Goal: Task Accomplishment & Management: Manage account settings

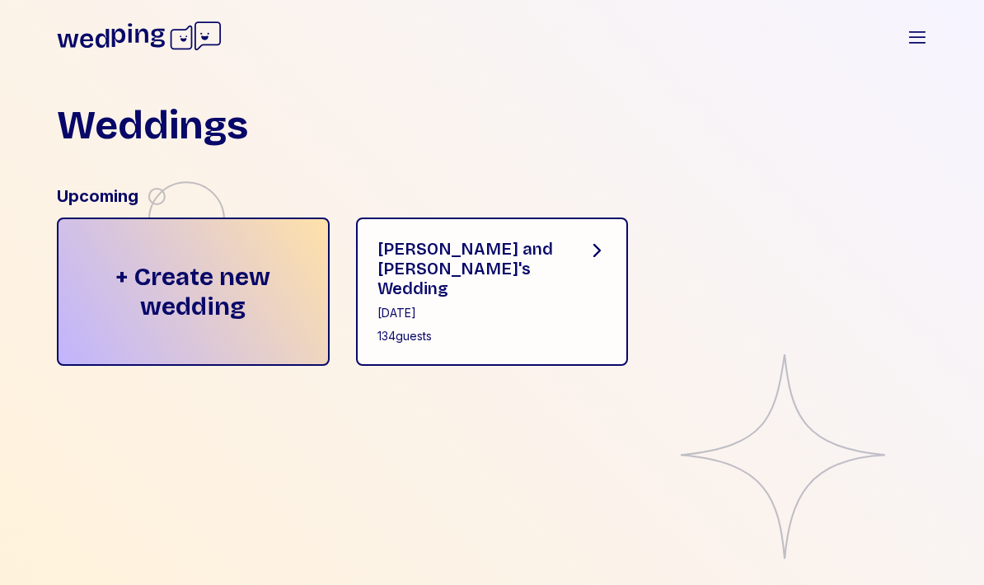
click at [571, 325] on div "[PERSON_NAME] and [PERSON_NAME]'s Wedding [DATE] 134 guests" at bounding box center [492, 292] width 273 height 148
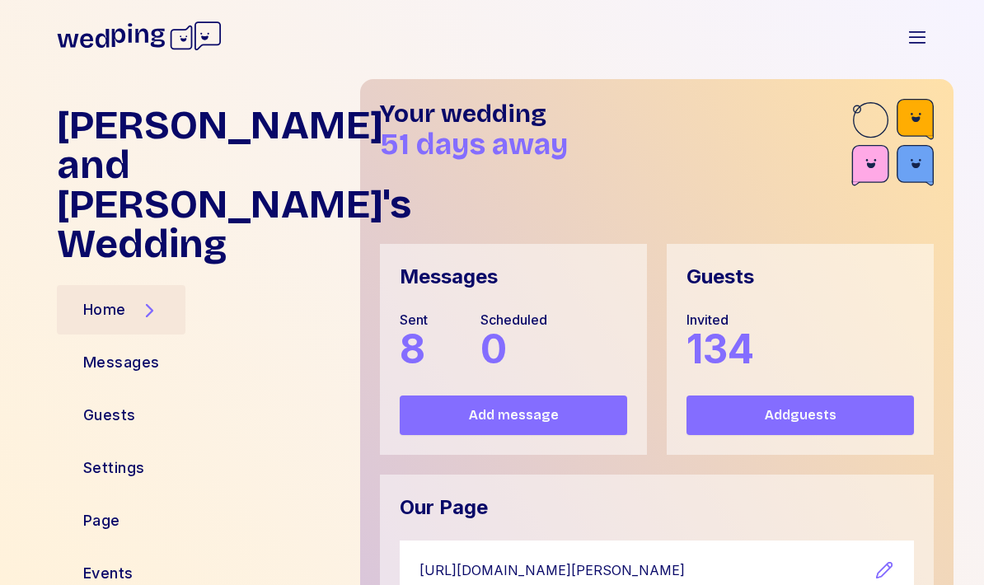
click at [103, 404] on div "Guests" at bounding box center [109, 415] width 53 height 23
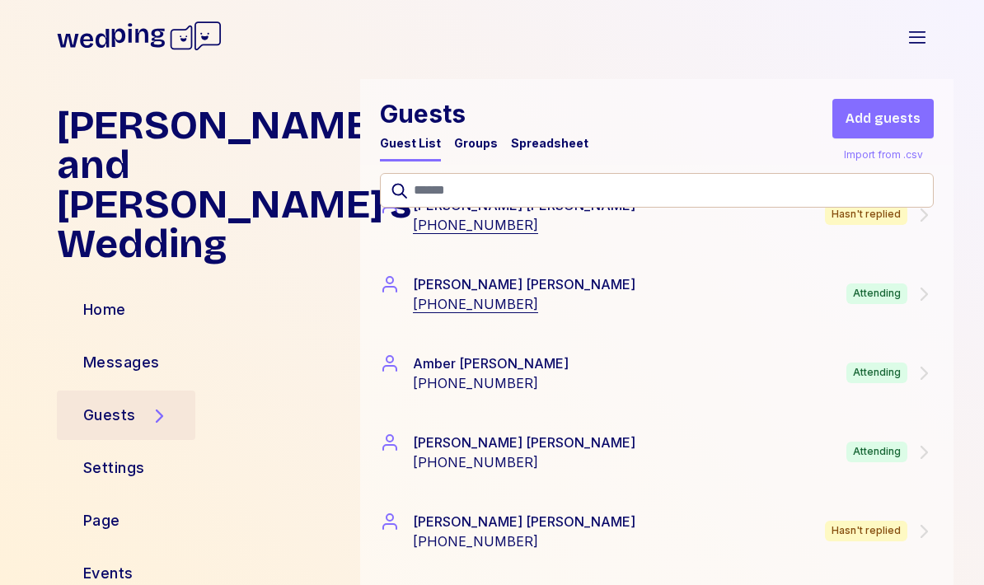
scroll to position [646, 0]
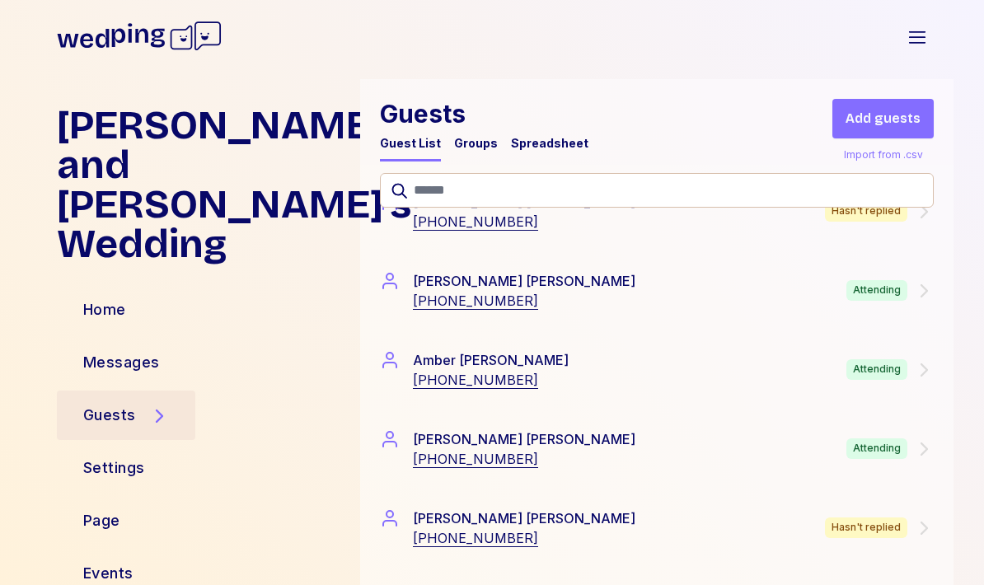
click at [889, 372] on div "Attending" at bounding box center [876, 369] width 61 height 21
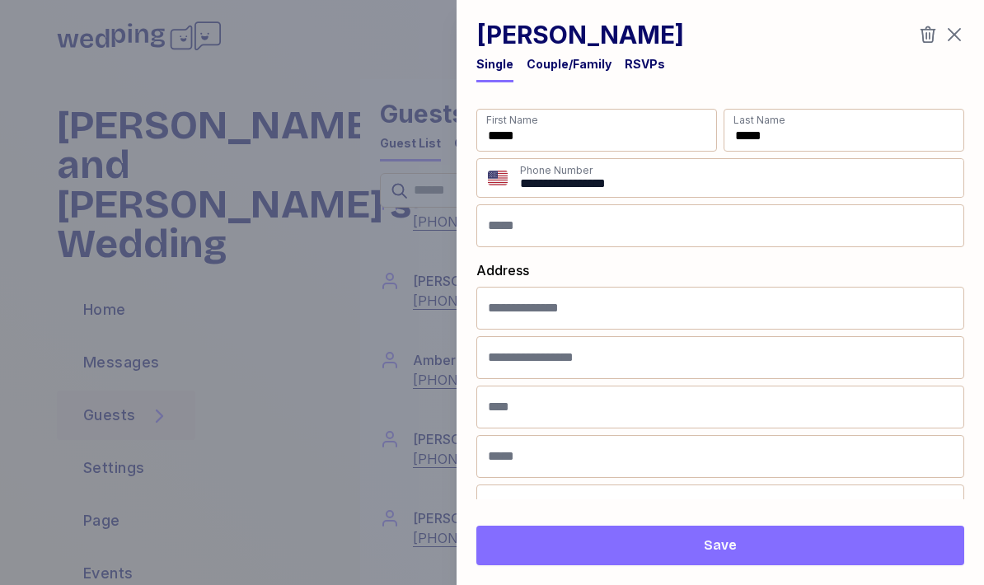
click at [644, 62] on div "RSVPs" at bounding box center [645, 64] width 40 height 16
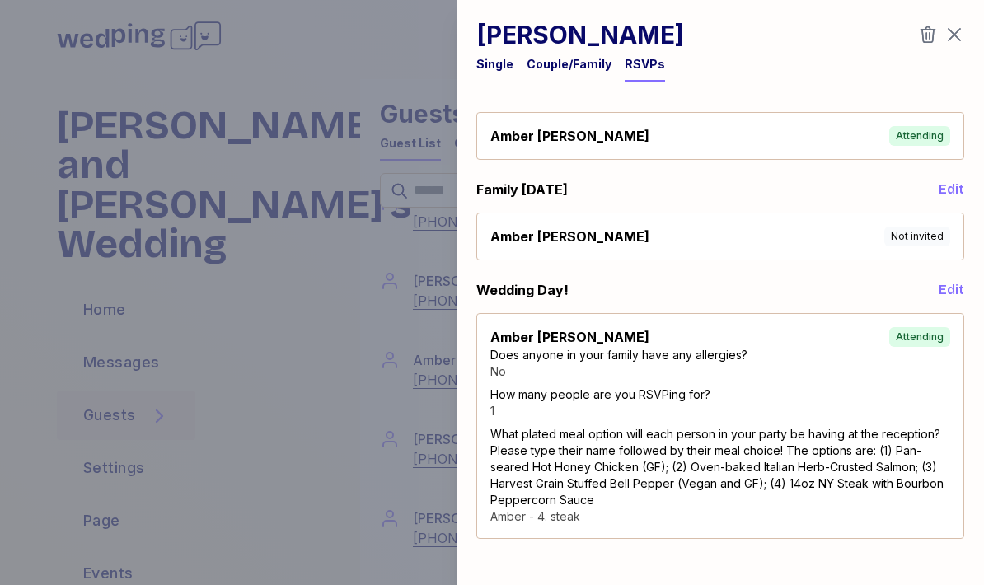
scroll to position [30, 0]
click at [963, 35] on icon "button" at bounding box center [954, 35] width 20 height 20
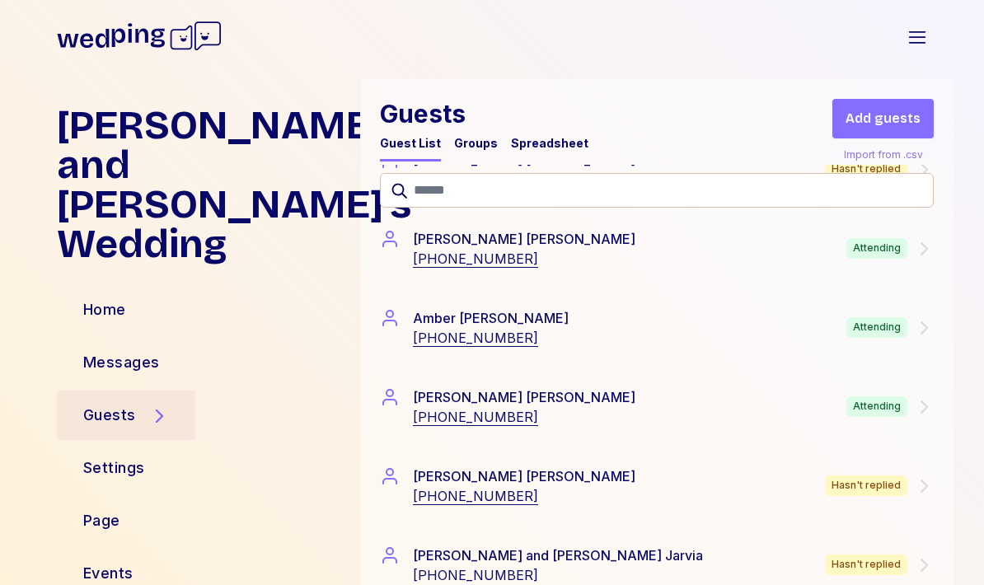
scroll to position [690, 0]
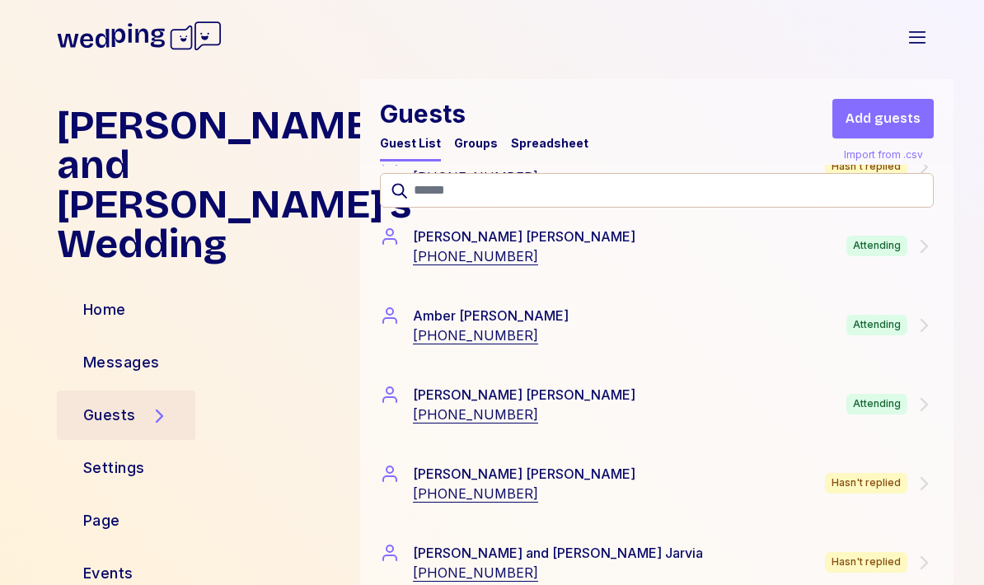
click at [855, 404] on div "Attending" at bounding box center [876, 404] width 61 height 21
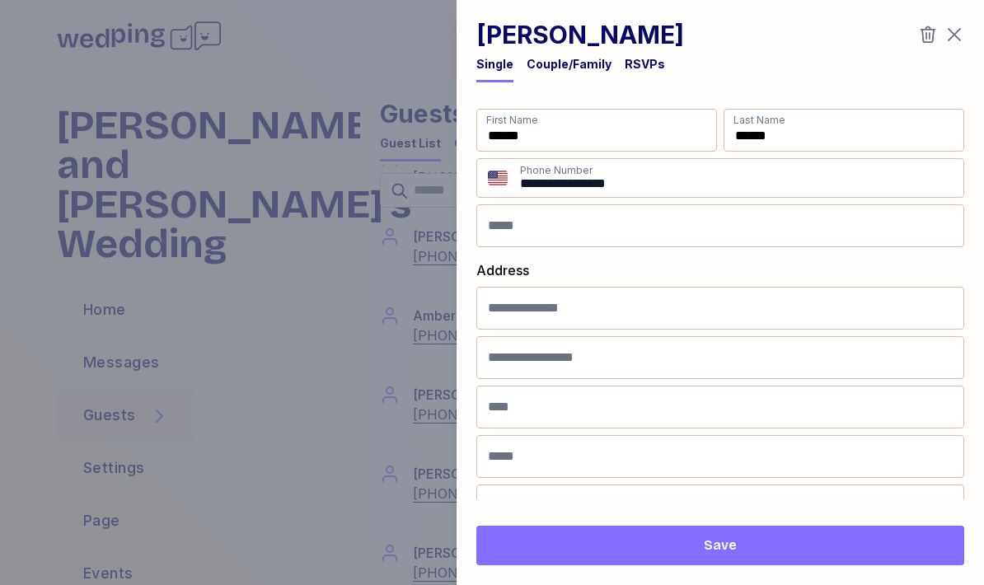
click at [639, 70] on div "RSVPs" at bounding box center [645, 64] width 40 height 16
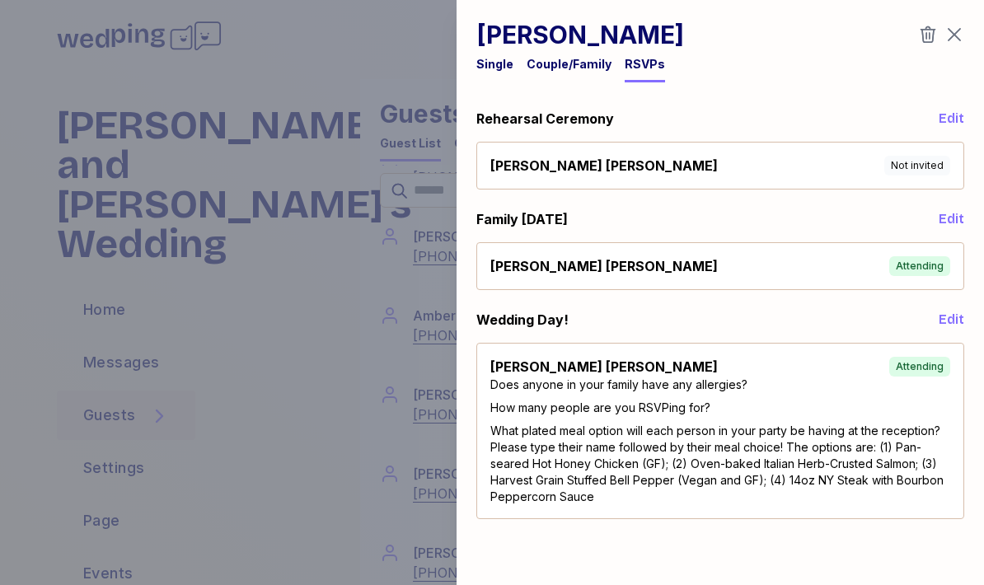
click at [957, 35] on icon "button" at bounding box center [954, 35] width 20 height 20
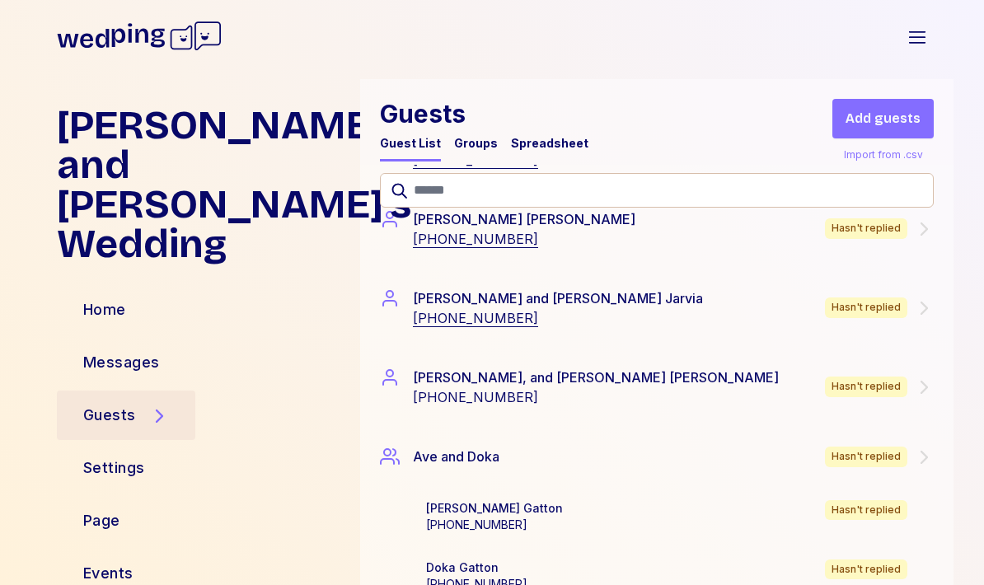
scroll to position [943, 0]
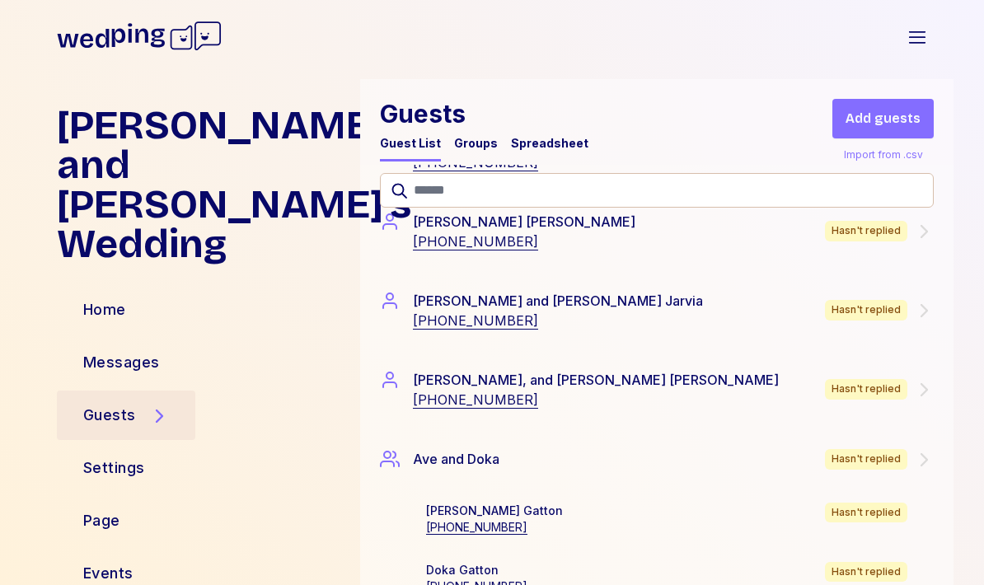
click at [858, 313] on div "Hasn't replied" at bounding box center [866, 310] width 82 height 21
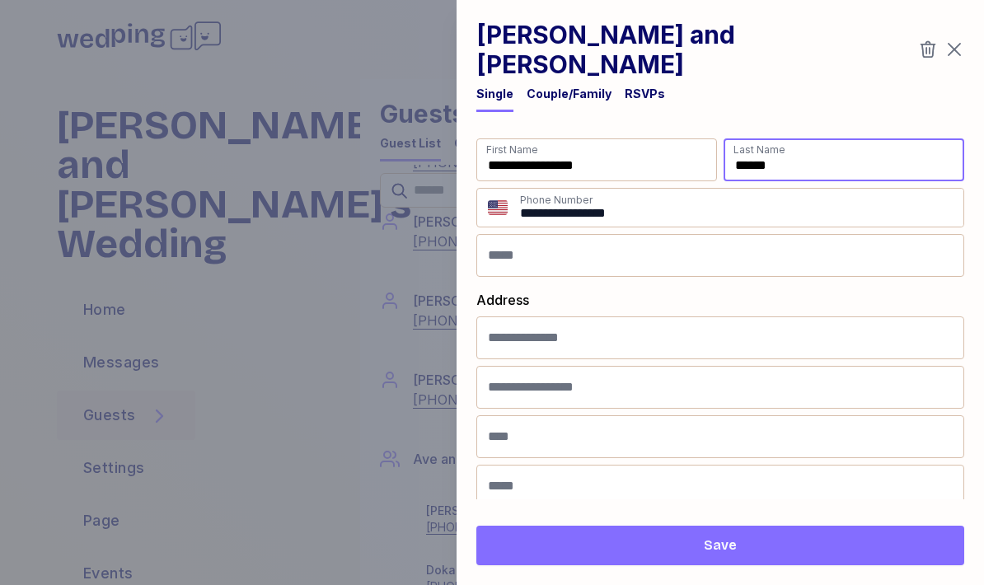
click at [793, 138] on input "******" at bounding box center [843, 159] width 241 height 43
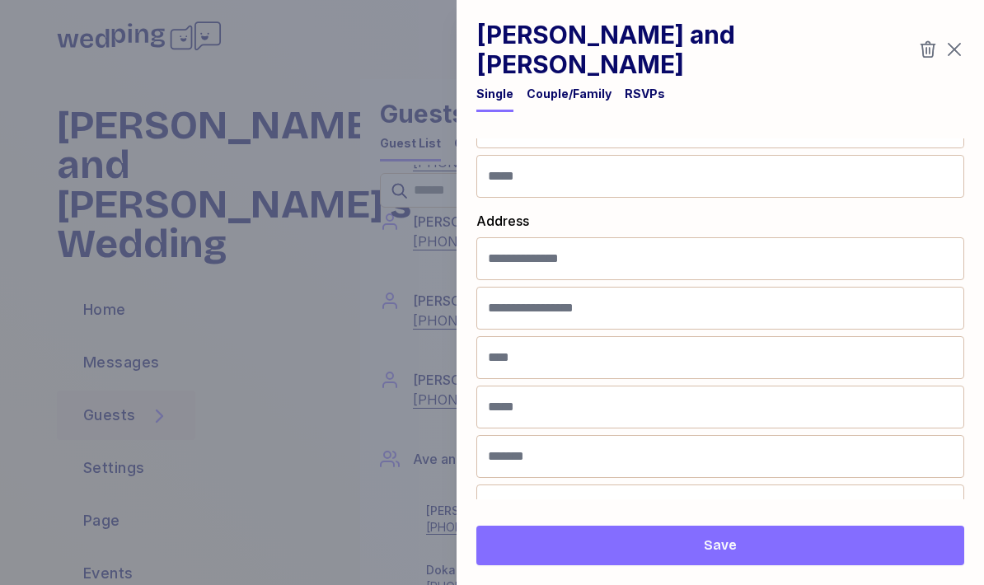
scroll to position [77, 0]
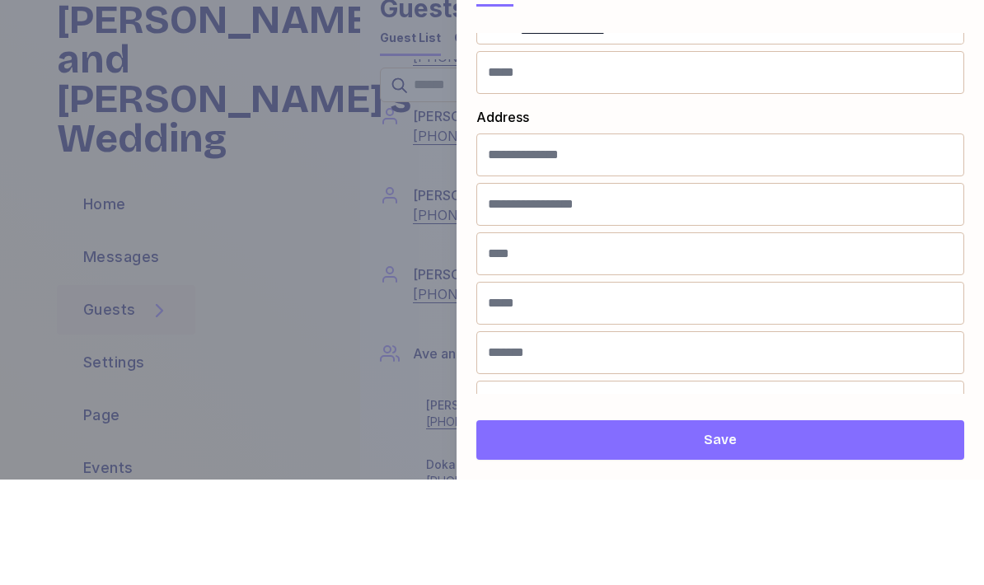
type input "******"
click at [814, 536] on span "Save" at bounding box center [719, 546] width 461 height 20
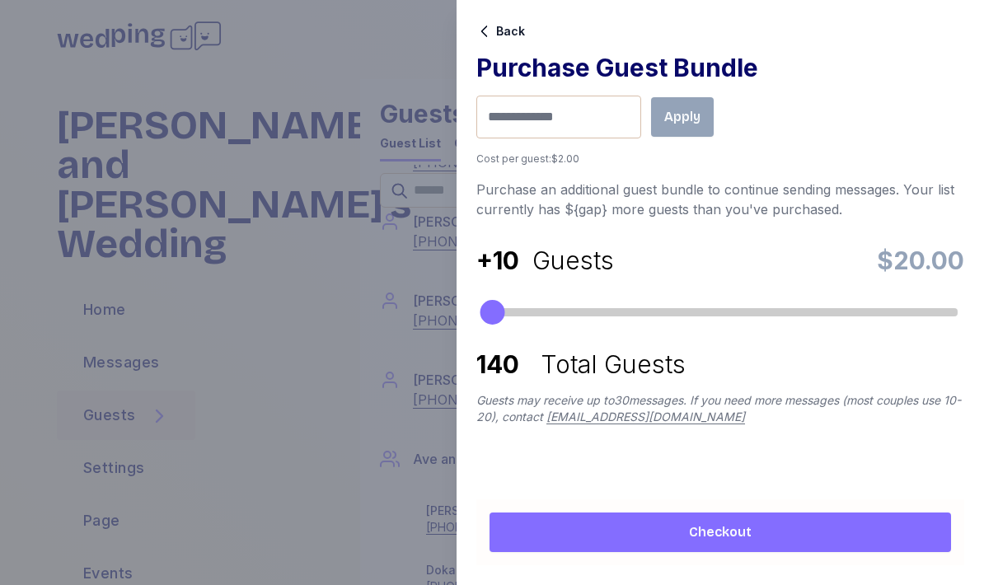
scroll to position [0, 0]
click at [481, 30] on icon "button" at bounding box center [484, 31] width 16 height 16
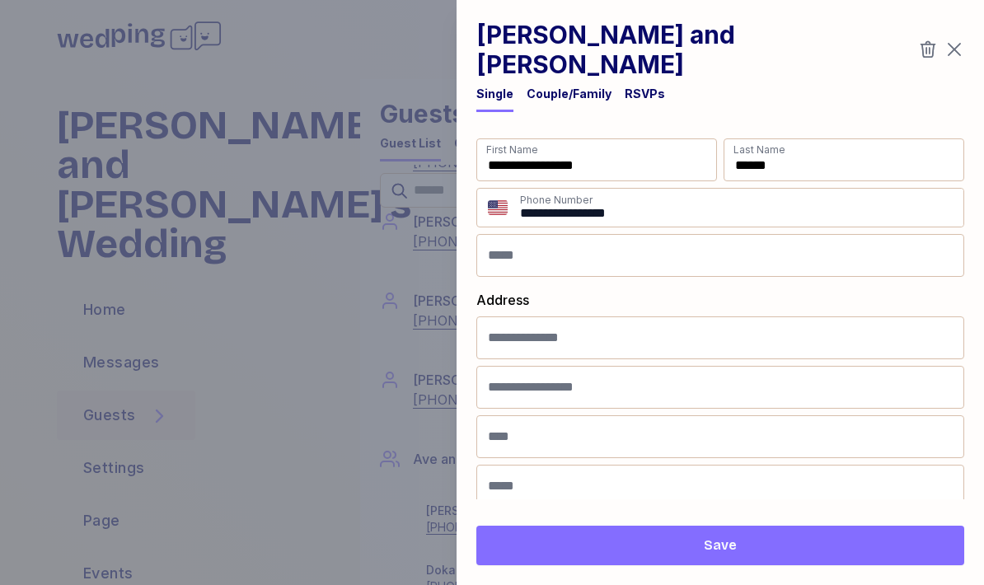
click at [794, 534] on button "Save" at bounding box center [720, 546] width 488 height 40
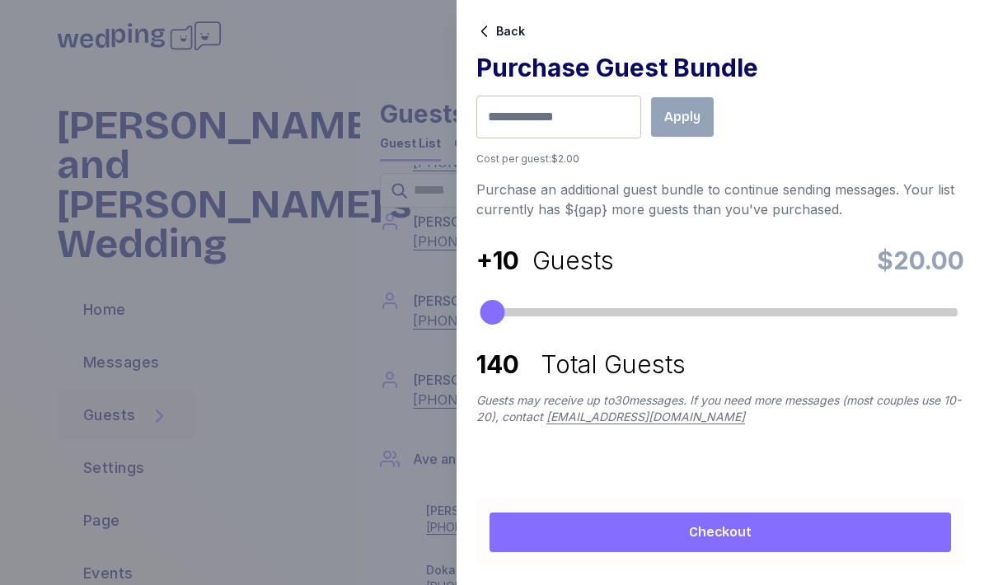
click at [486, 27] on icon "button" at bounding box center [484, 31] width 6 height 11
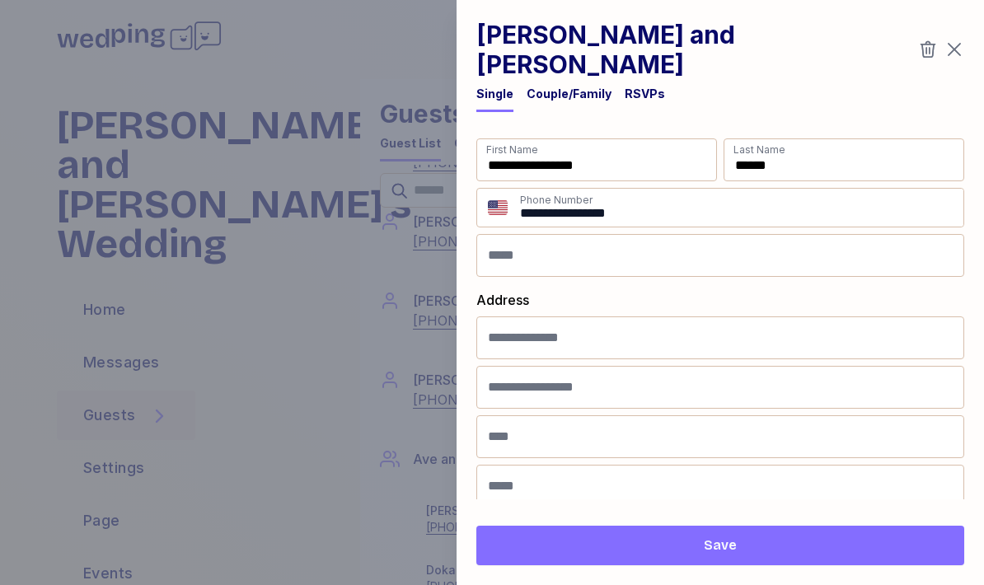
click at [952, 40] on icon "button" at bounding box center [954, 50] width 20 height 20
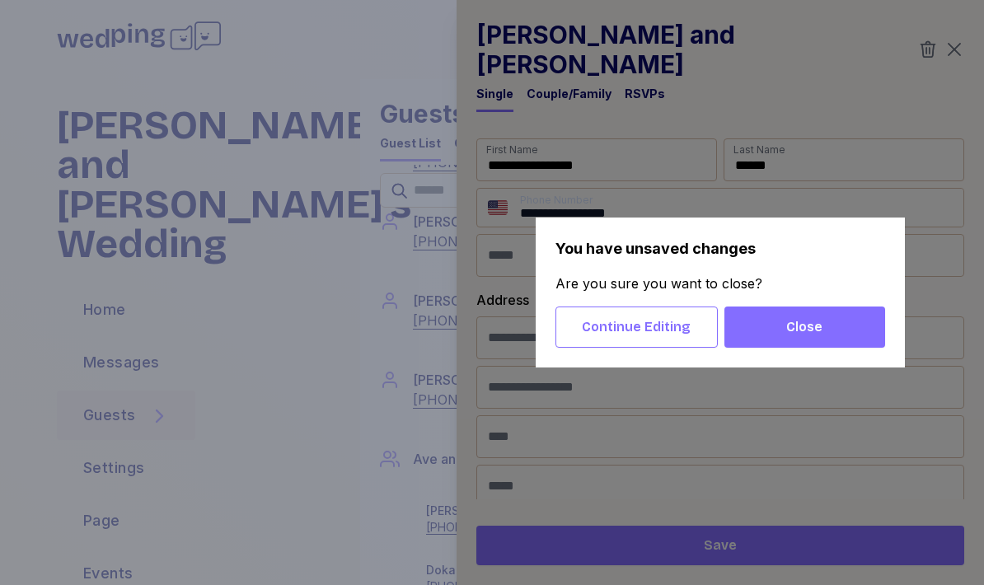
click at [846, 326] on span "Close" at bounding box center [804, 327] width 134 height 20
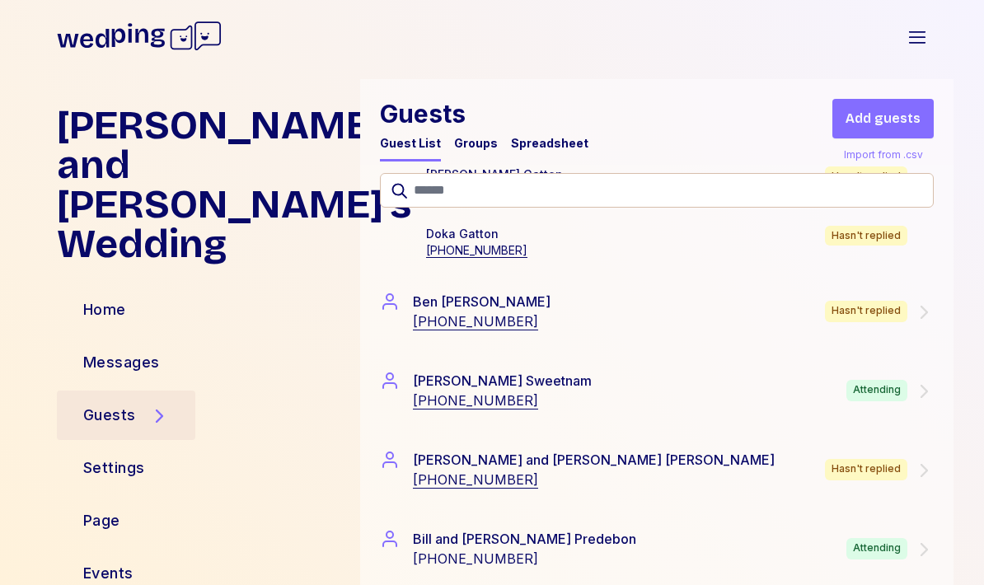
scroll to position [1280, 0]
click at [782, 384] on div "Beth Sweetnam +12096062810 Attending" at bounding box center [657, 390] width 554 height 40
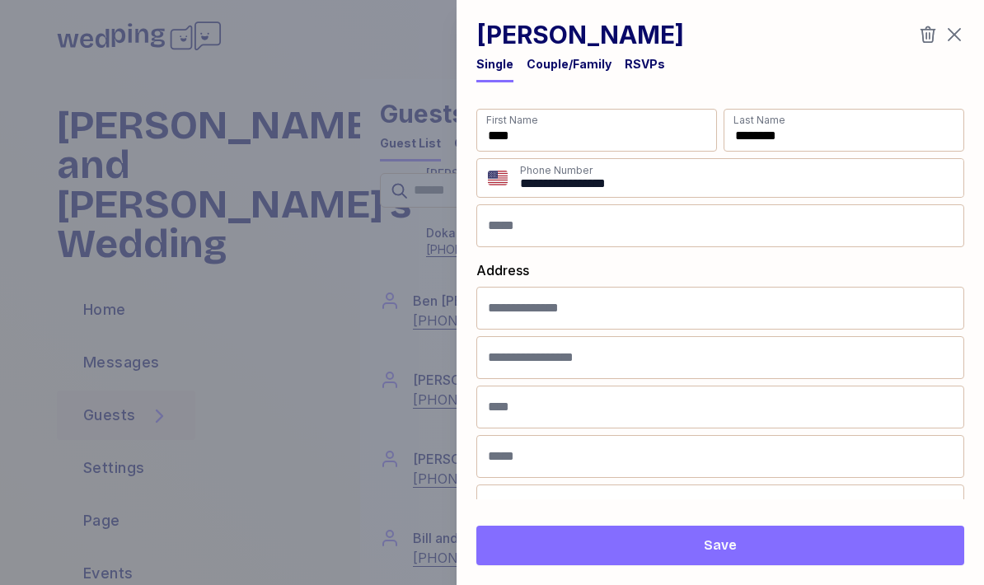
click at [639, 62] on div "RSVPs" at bounding box center [645, 64] width 40 height 16
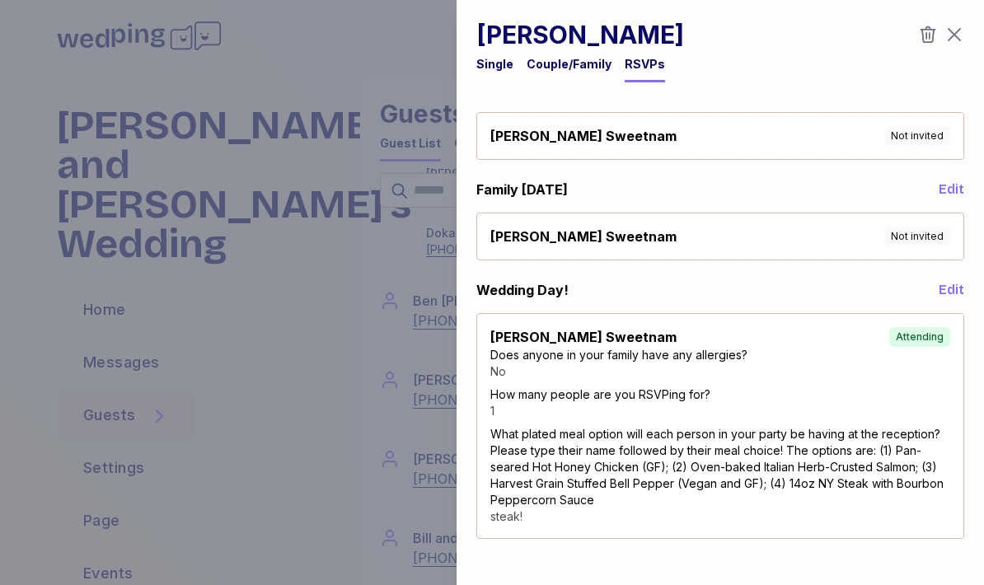
scroll to position [30, 0]
click at [954, 38] on icon "button" at bounding box center [954, 35] width 20 height 20
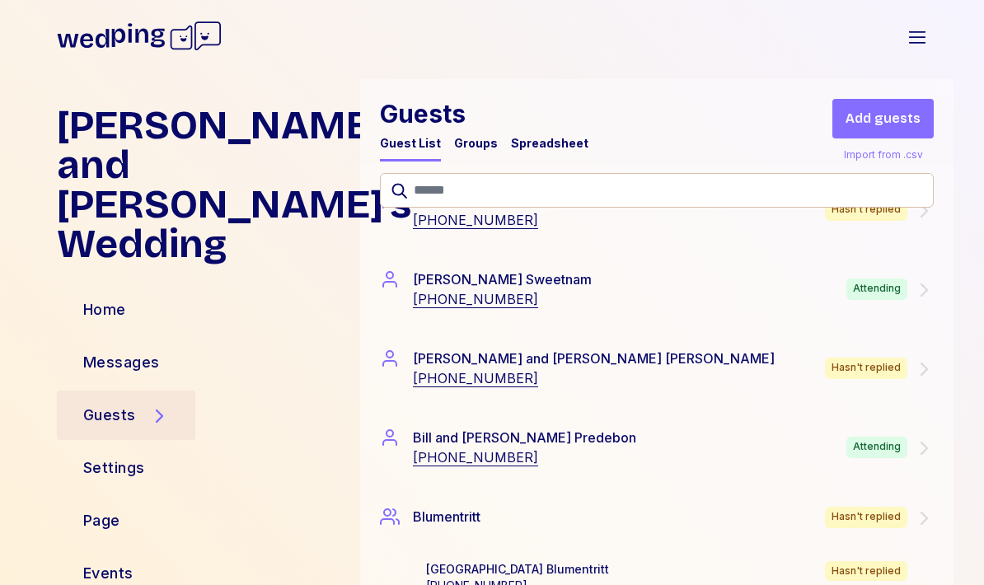
scroll to position [1383, 0]
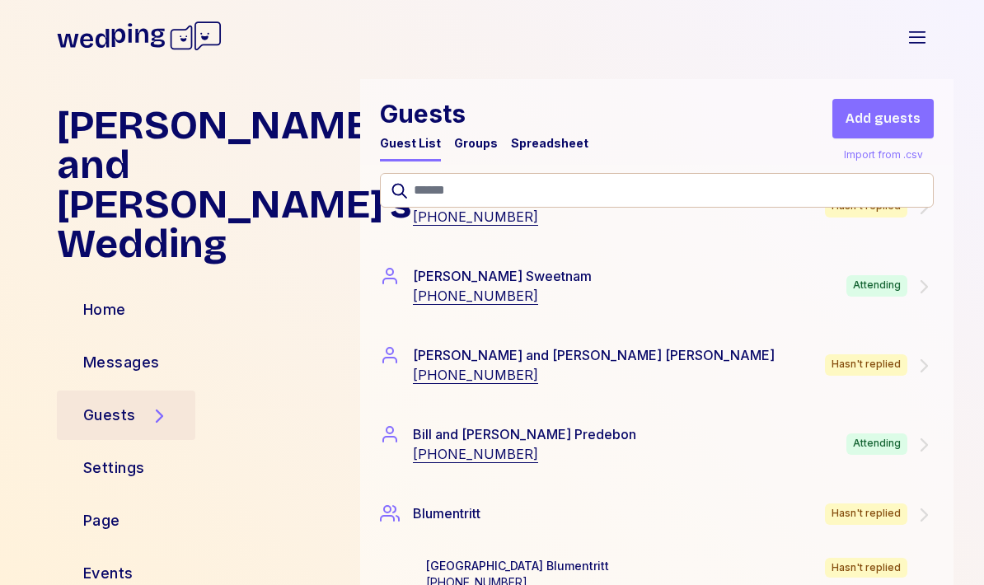
click at [861, 447] on div "Attending" at bounding box center [876, 443] width 61 height 21
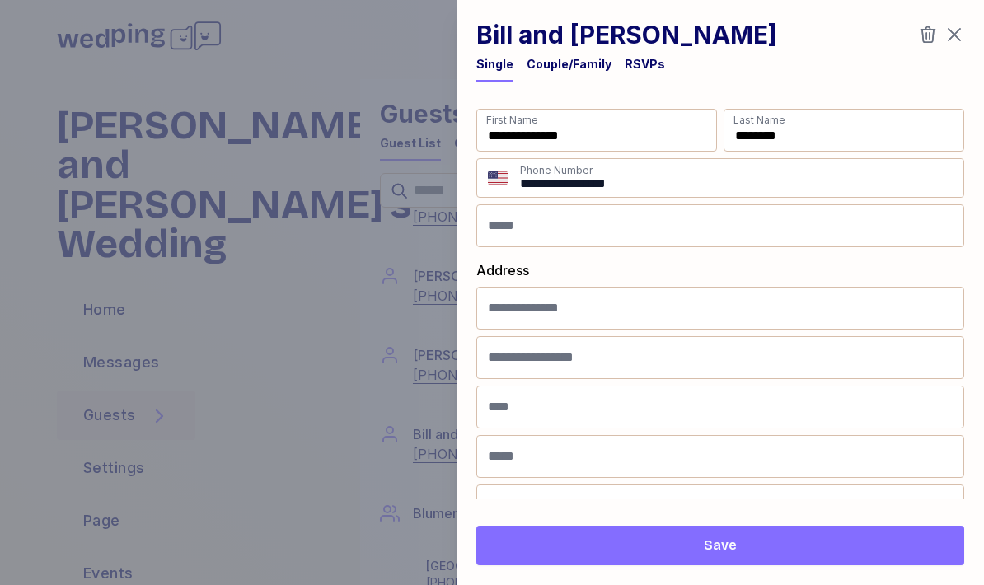
click at [644, 58] on div "RSVPs" at bounding box center [645, 64] width 40 height 16
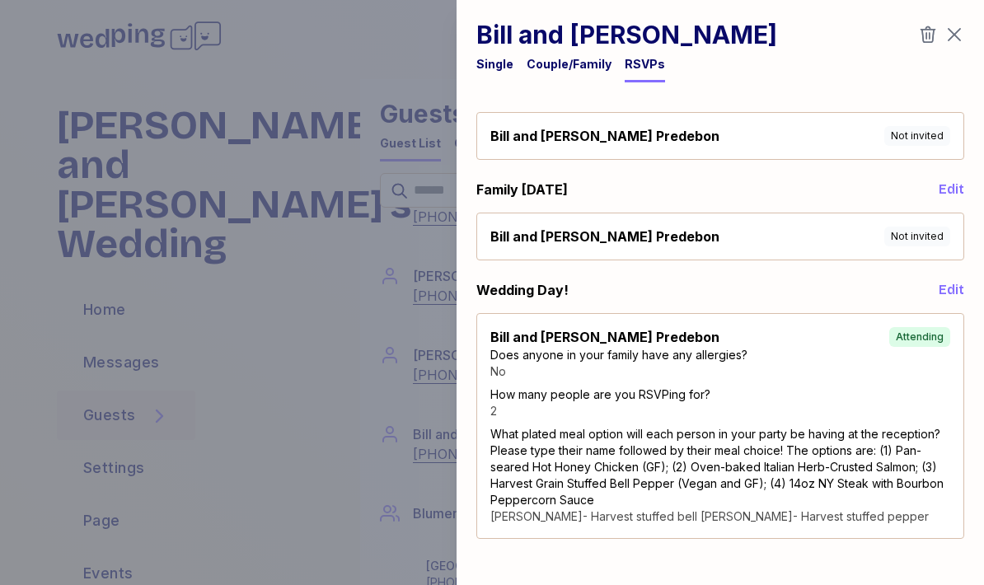
scroll to position [30, 0]
click at [962, 39] on icon "button" at bounding box center [954, 35] width 20 height 20
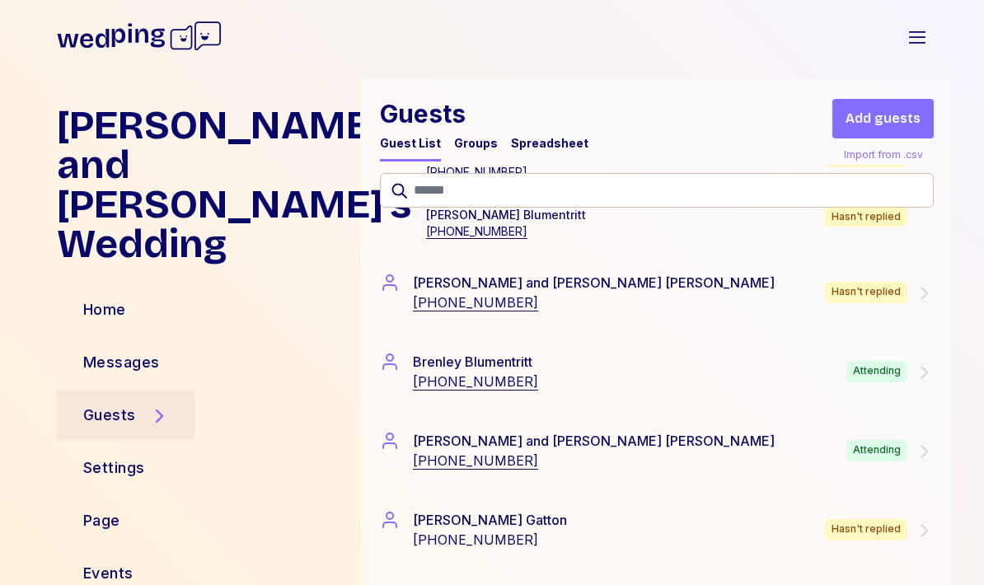
scroll to position [1801, 0]
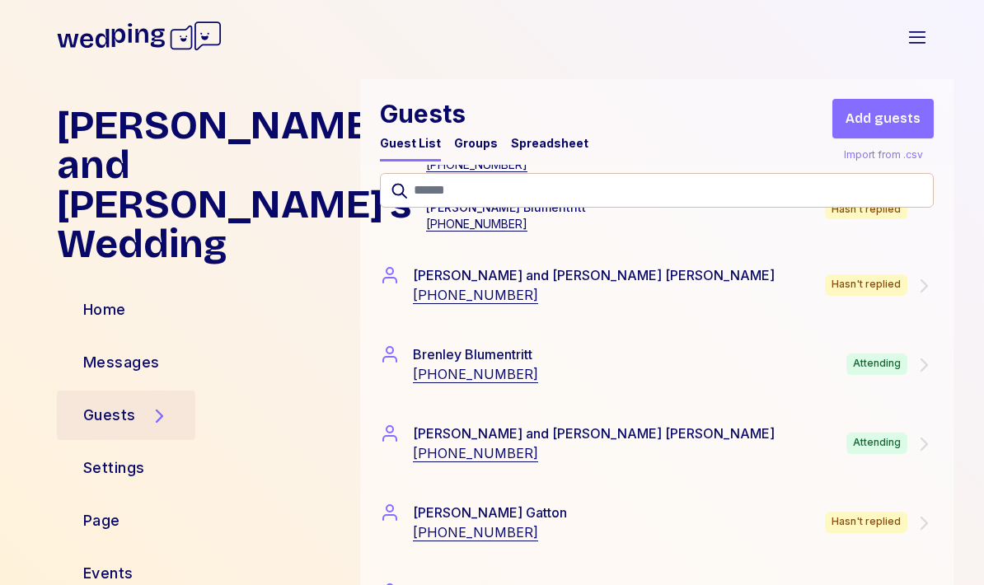
click at [900, 351] on div "Brenley Blumentritt +14803403468 Attending" at bounding box center [657, 364] width 554 height 40
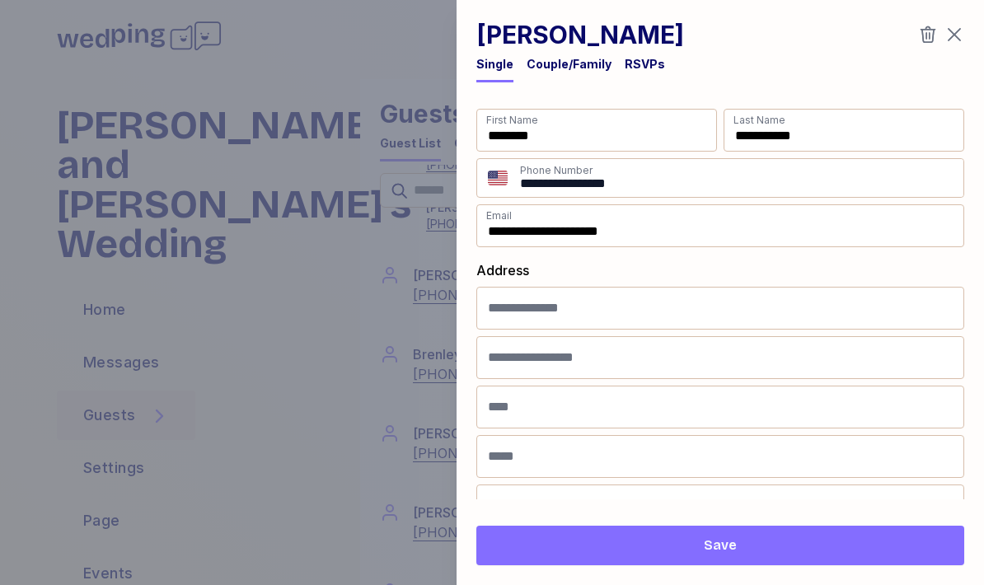
click at [648, 62] on div "RSVPs" at bounding box center [645, 64] width 40 height 16
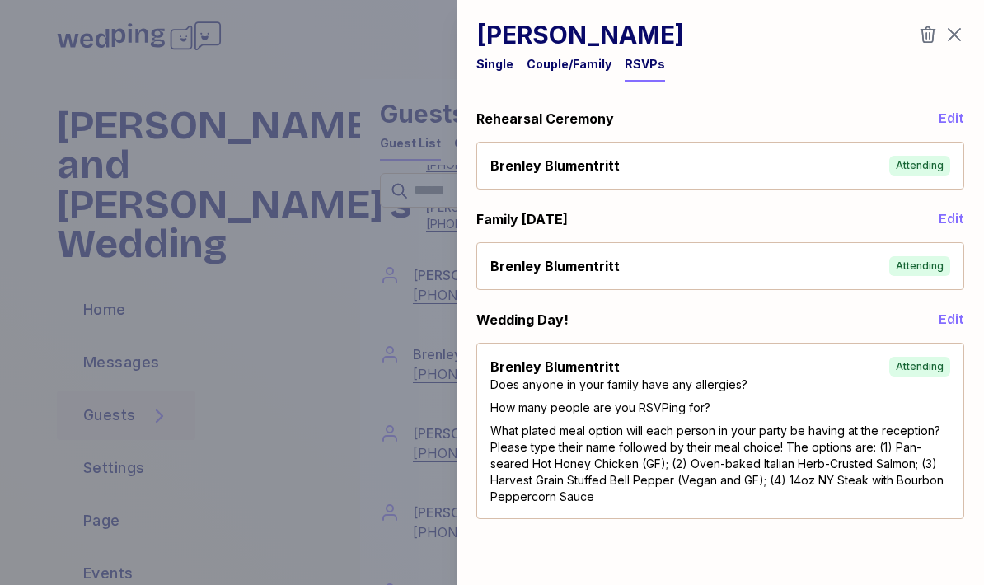
click at [959, 32] on icon "button" at bounding box center [954, 35] width 20 height 20
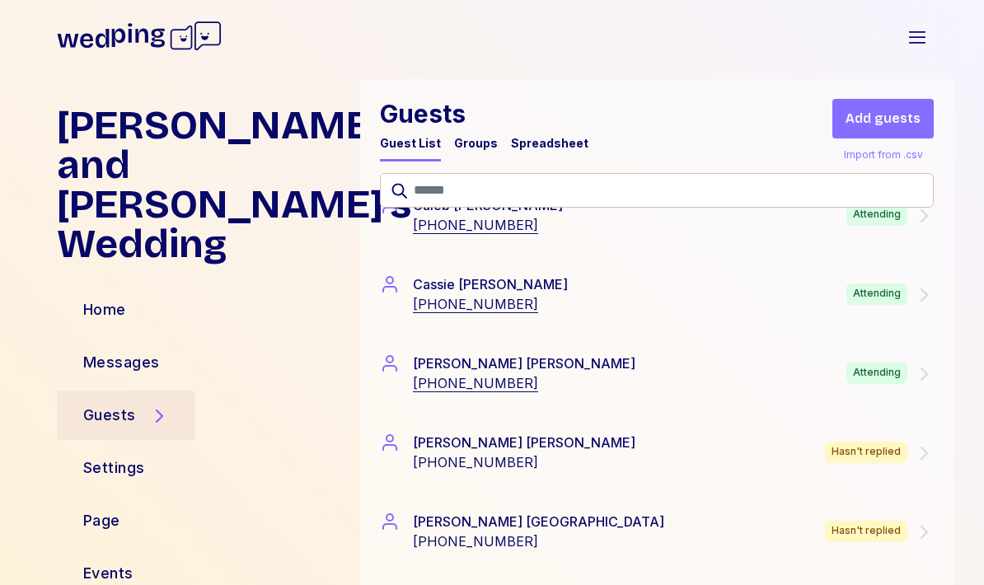
scroll to position [2270, 0]
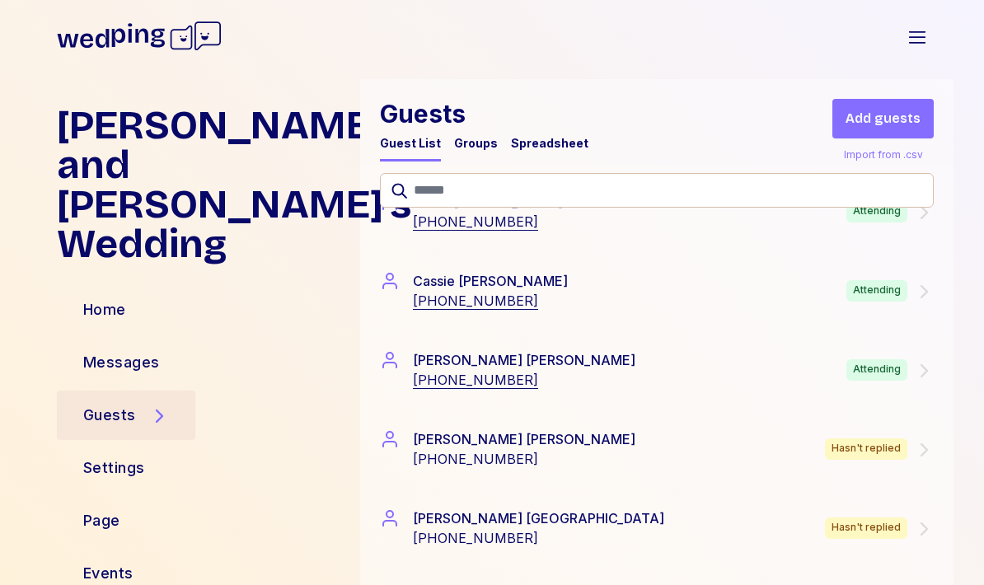
click at [898, 369] on div "Attending" at bounding box center [876, 369] width 61 height 21
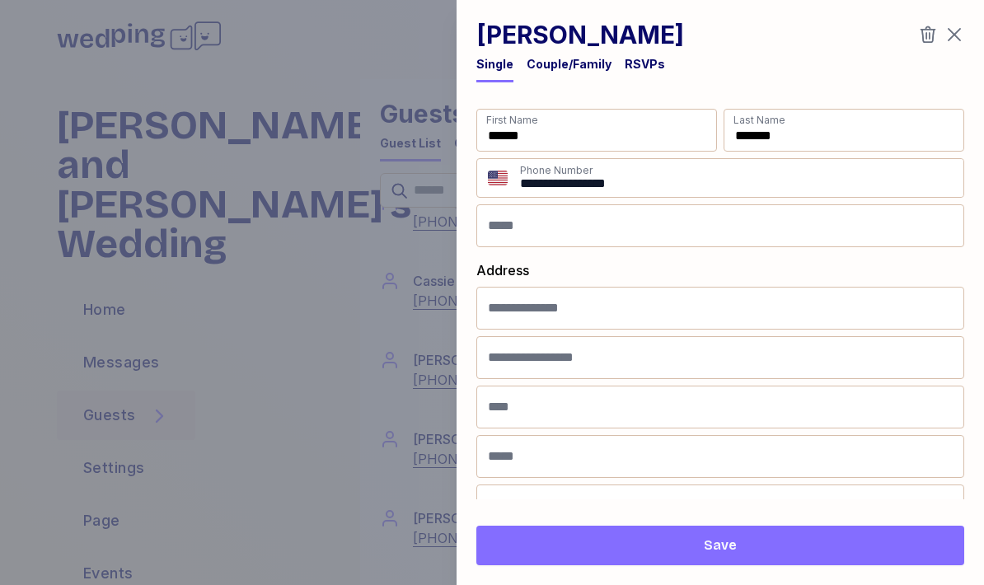
click at [630, 70] on div "RSVPs" at bounding box center [645, 64] width 40 height 16
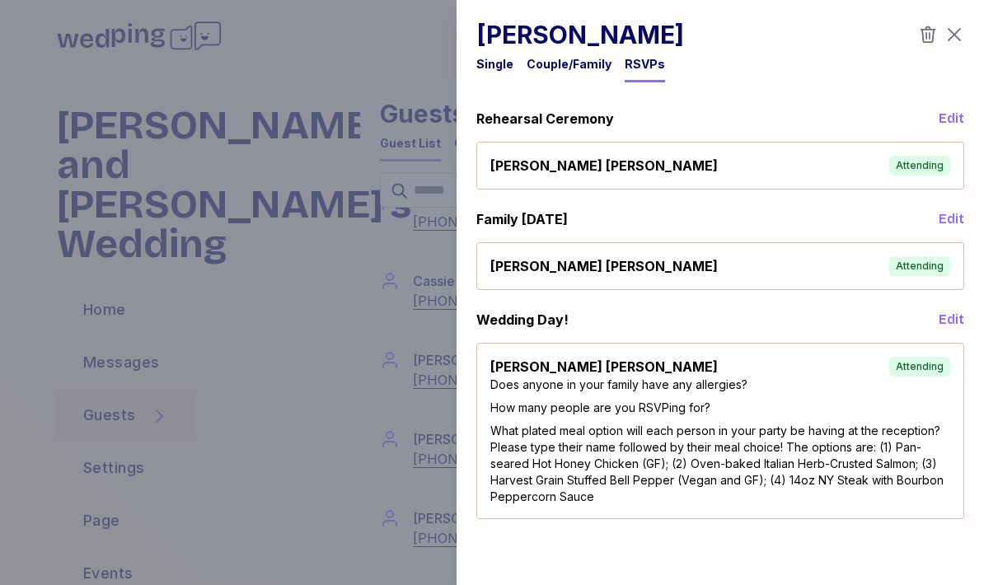
click at [959, 34] on icon "button" at bounding box center [954, 35] width 20 height 20
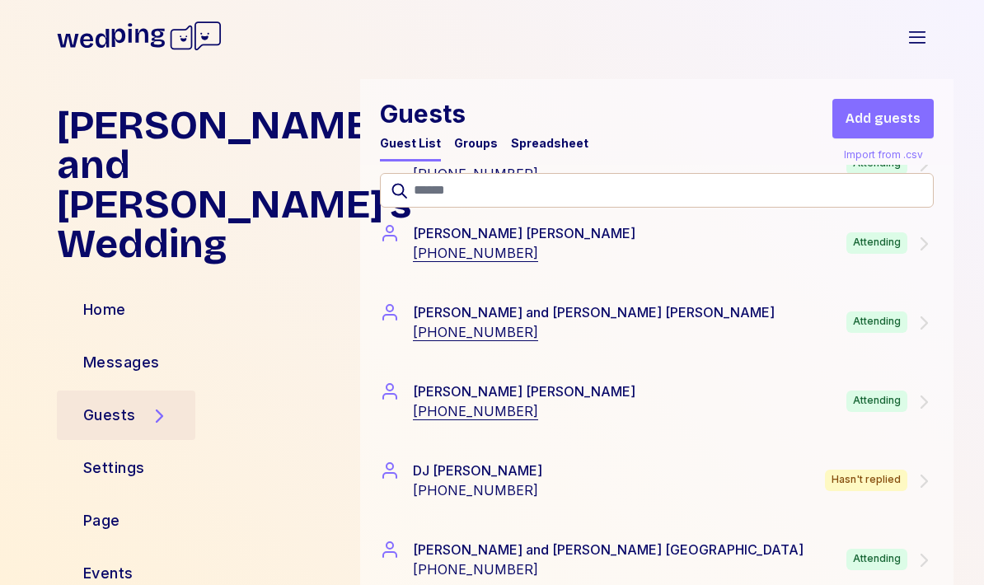
scroll to position [3188, 0]
click at [869, 320] on div "Attending" at bounding box center [876, 321] width 61 height 21
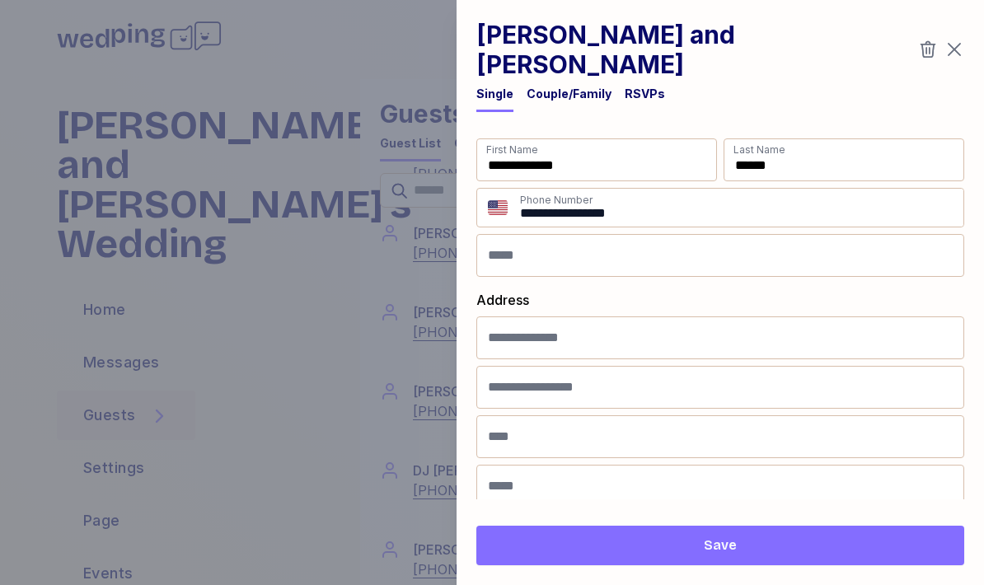
click at [642, 86] on div "RSVPs" at bounding box center [645, 94] width 40 height 16
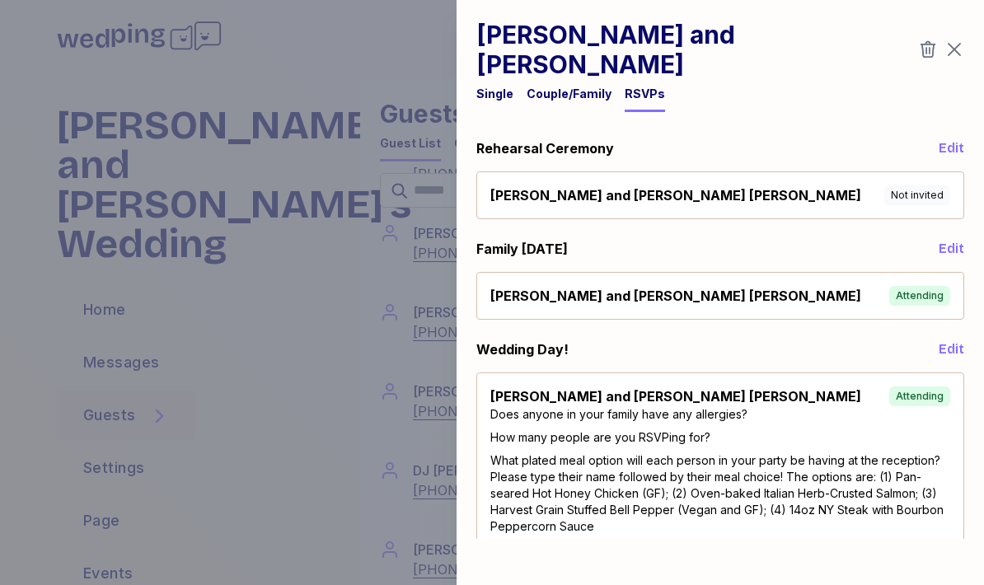
click at [962, 40] on icon "button" at bounding box center [954, 50] width 20 height 20
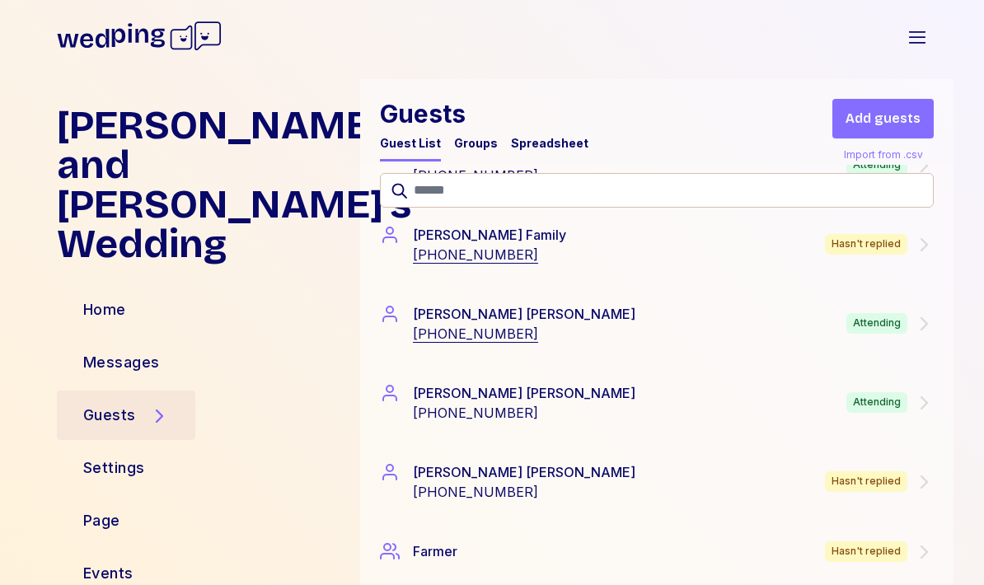
scroll to position [3875, 0]
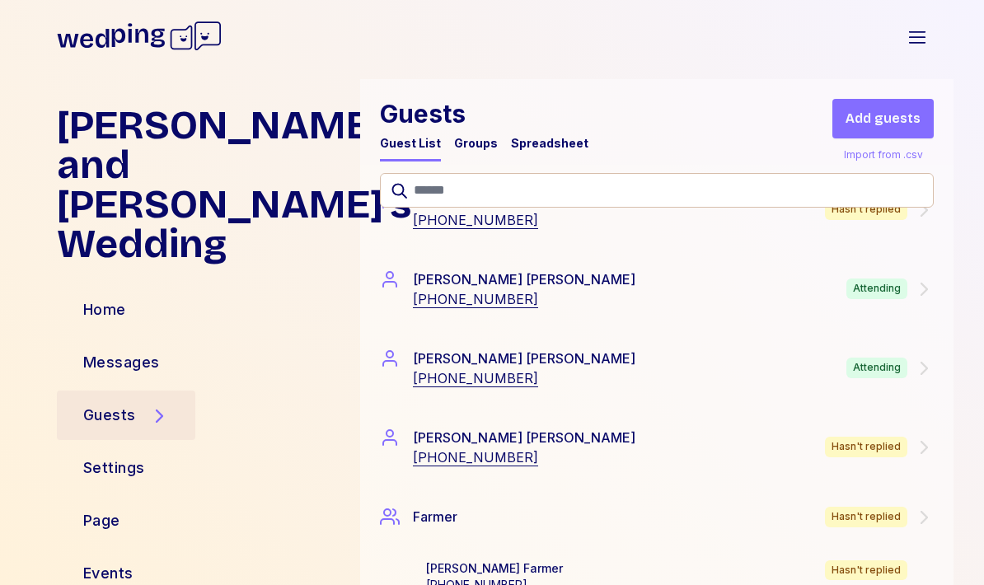
click at [913, 299] on div "Attending" at bounding box center [889, 288] width 87 height 21
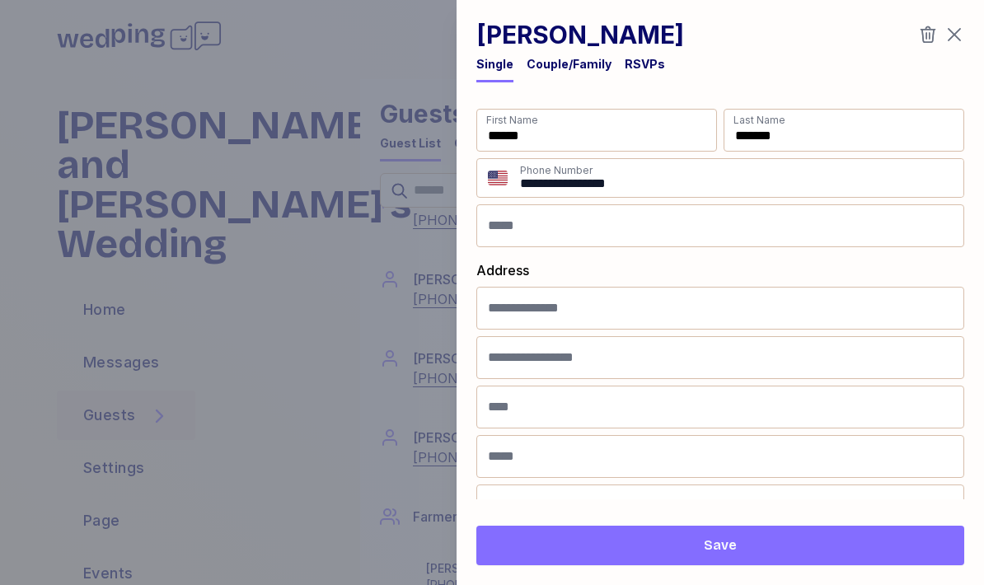
click at [635, 59] on div "RSVPs" at bounding box center [645, 64] width 40 height 16
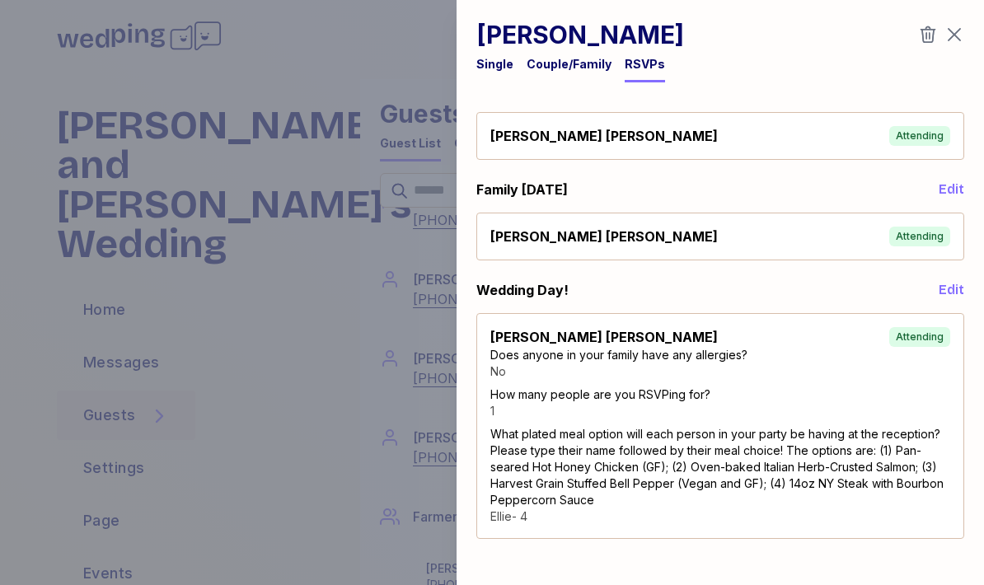
scroll to position [30, 0]
click at [949, 39] on icon "button" at bounding box center [954, 35] width 20 height 20
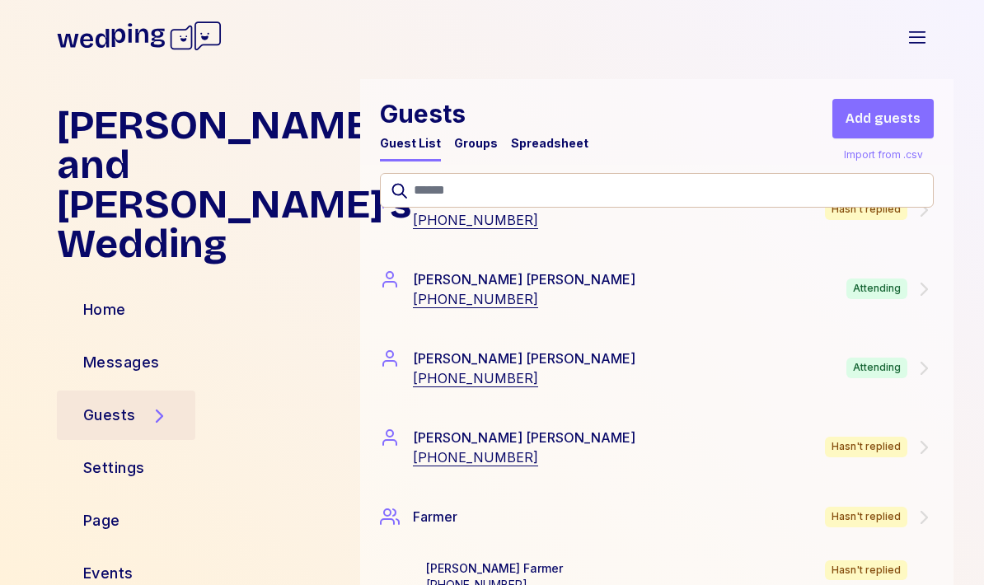
click at [854, 372] on div "Attending" at bounding box center [876, 368] width 61 height 21
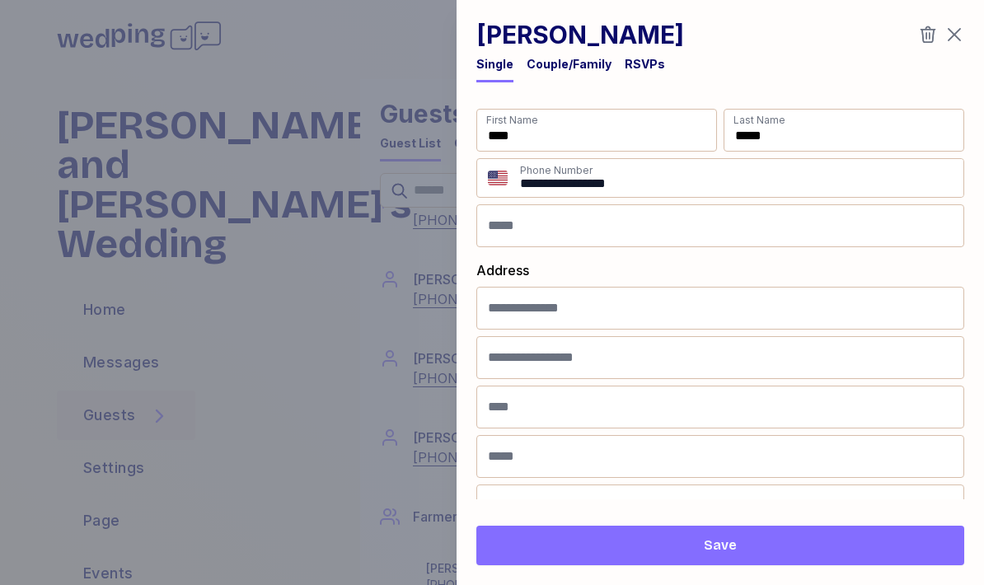
click at [642, 66] on div "RSVPs" at bounding box center [645, 64] width 40 height 16
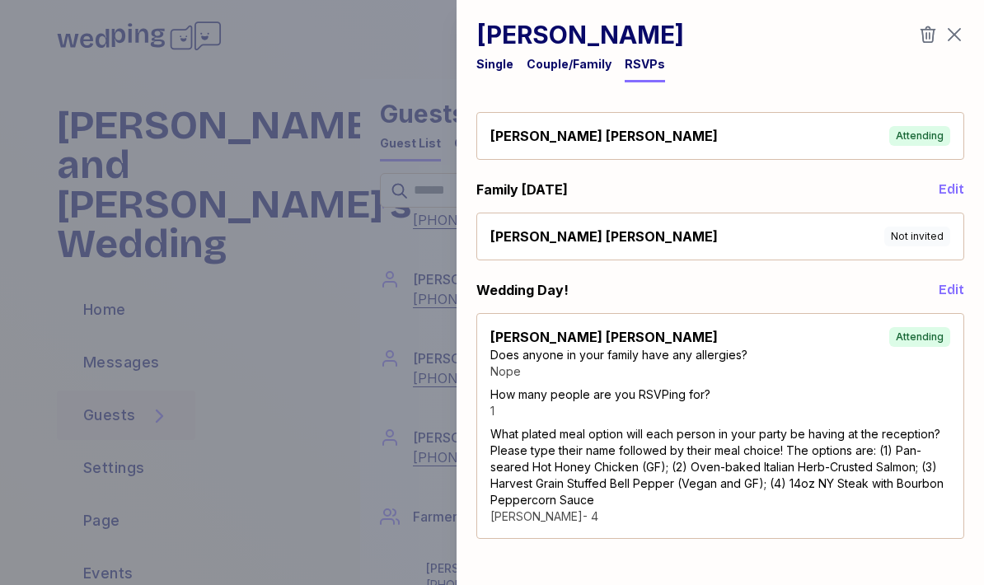
click at [960, 30] on icon "button" at bounding box center [954, 35] width 13 height 13
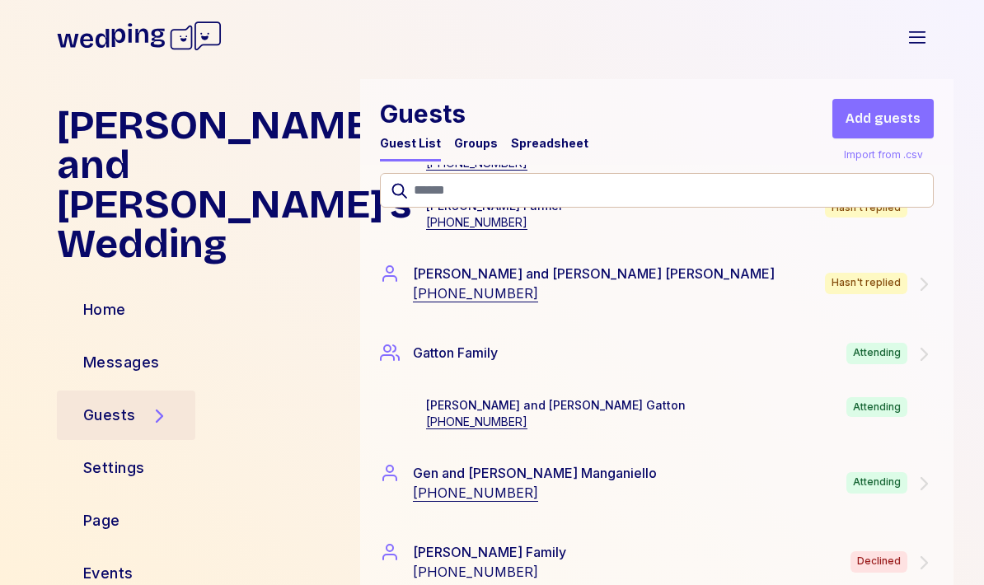
scroll to position [4298, 0]
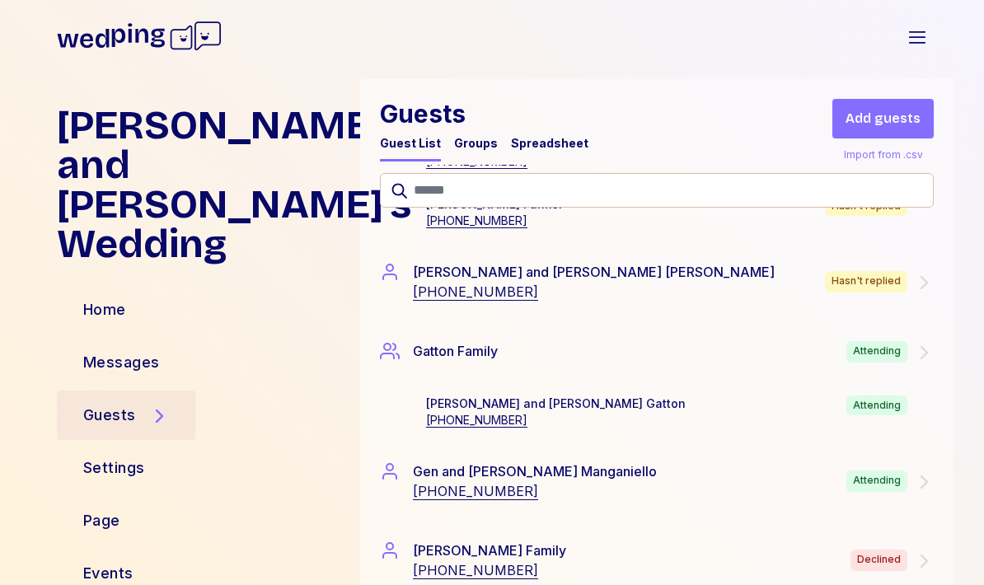
click at [897, 348] on div "Attending" at bounding box center [876, 351] width 61 height 21
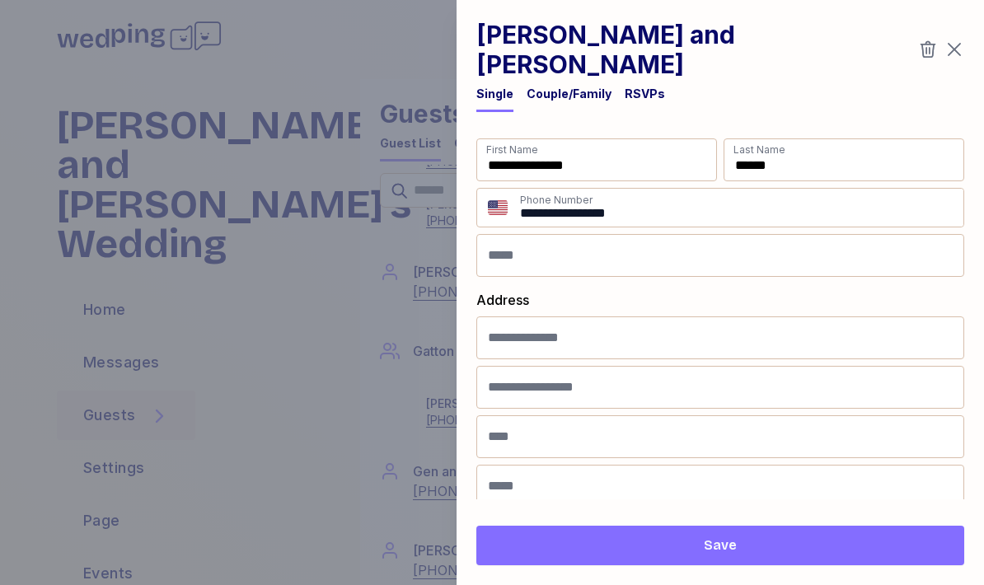
click at [639, 86] on div "RSVPs" at bounding box center [645, 94] width 40 height 16
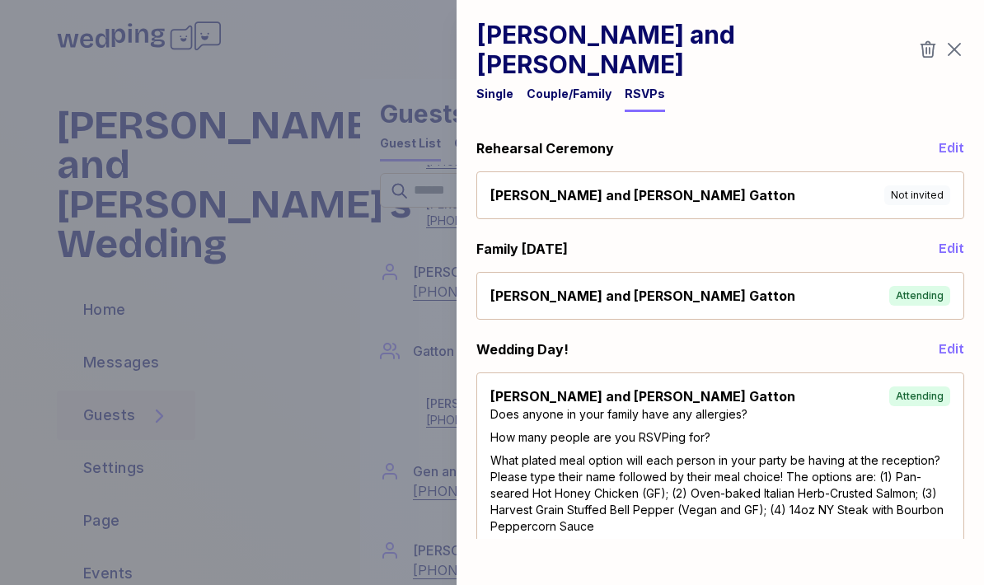
click at [958, 44] on icon "button" at bounding box center [954, 50] width 13 height 13
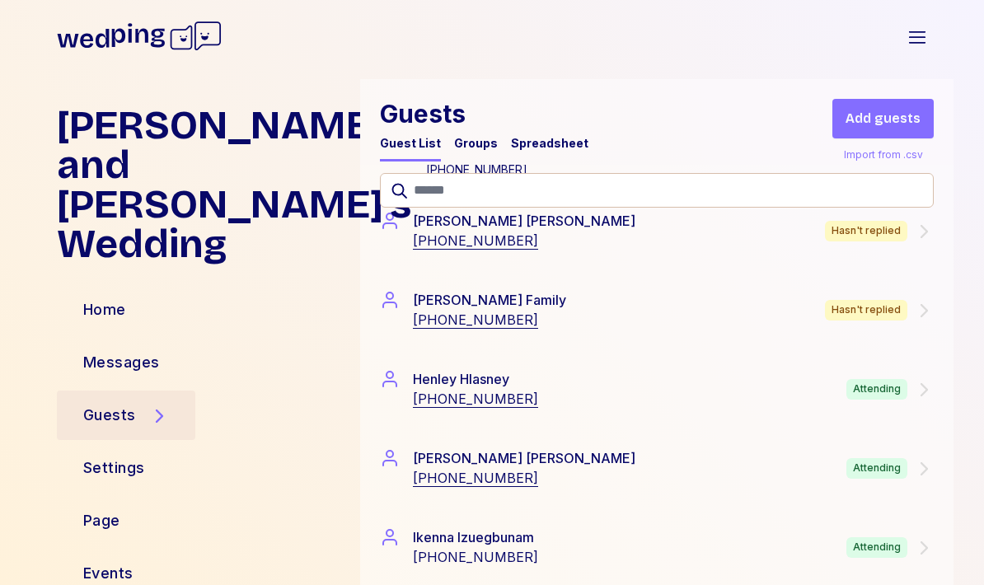
scroll to position [4959, 0]
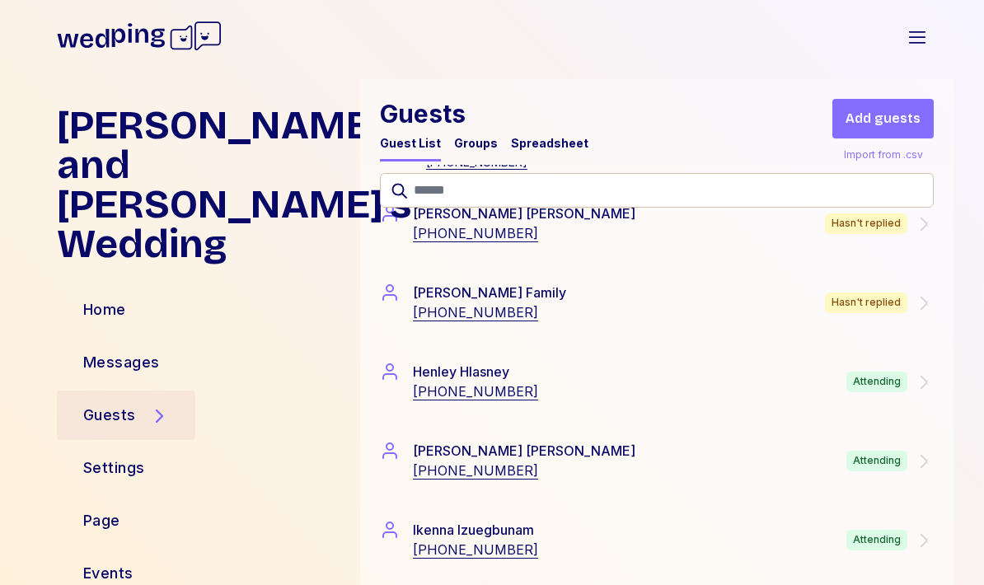
click at [907, 383] on div "Attending" at bounding box center [889, 382] width 87 height 21
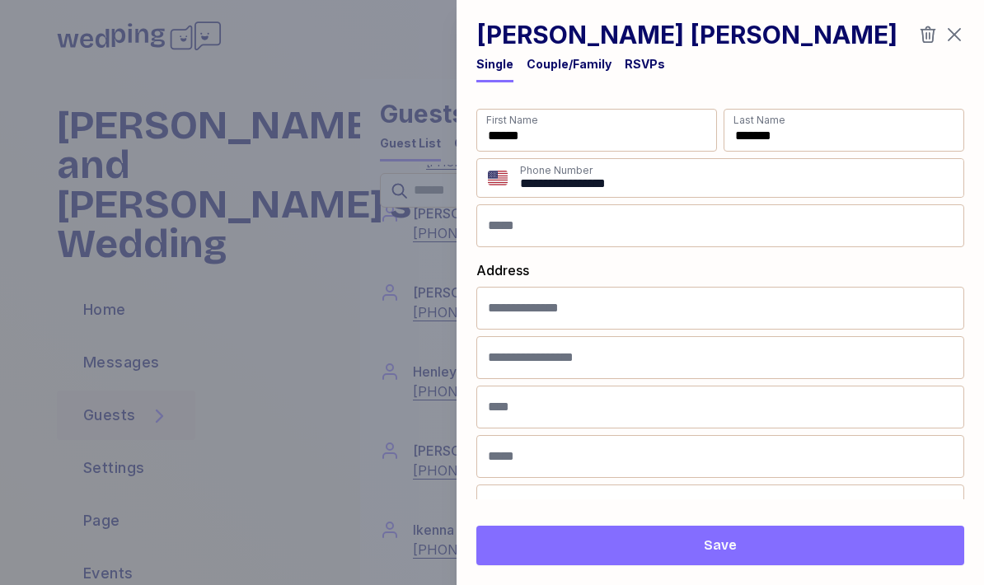
click at [645, 64] on div "RSVPs" at bounding box center [645, 64] width 40 height 16
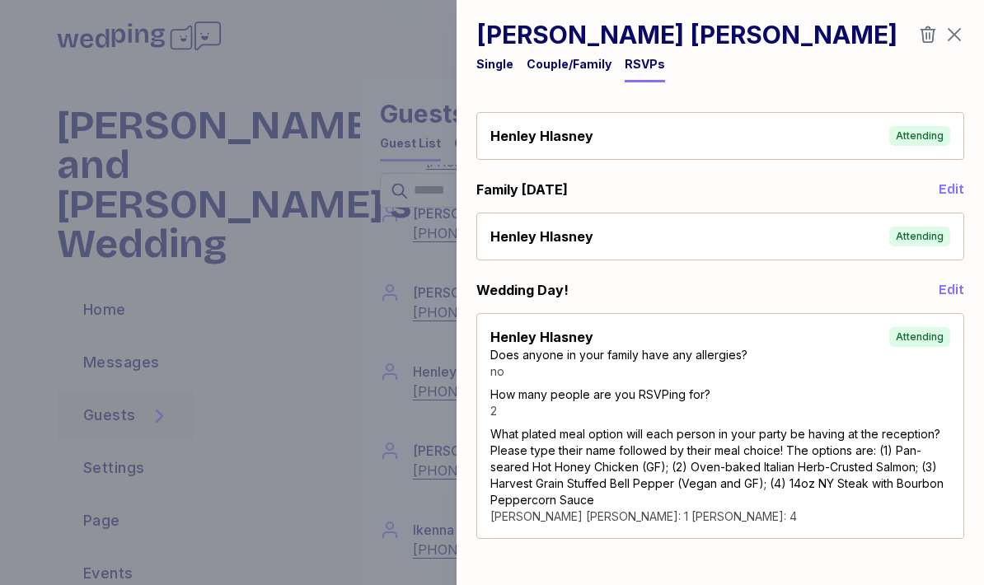
scroll to position [30, 0]
click at [957, 38] on icon "button" at bounding box center [954, 35] width 13 height 13
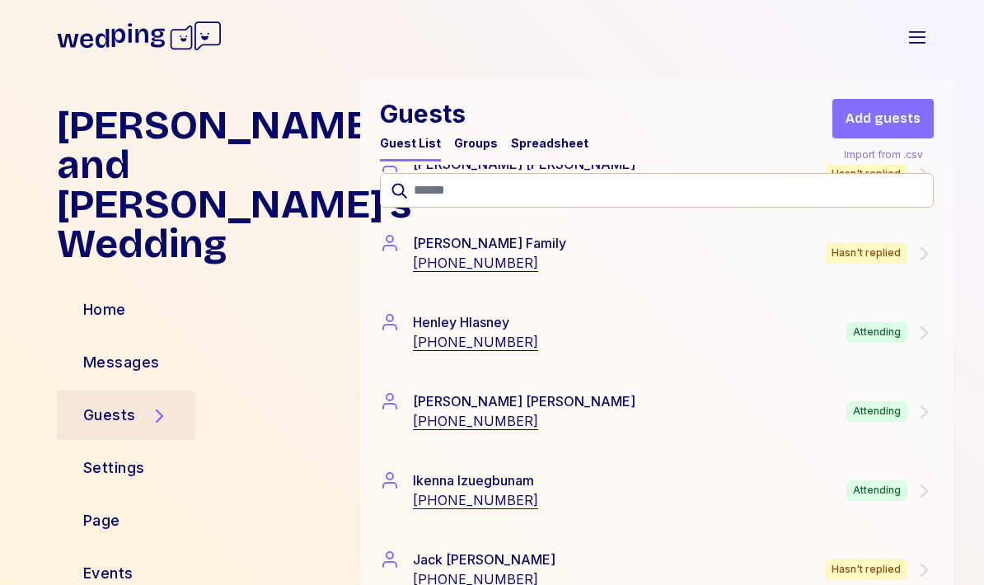
scroll to position [5028, 0]
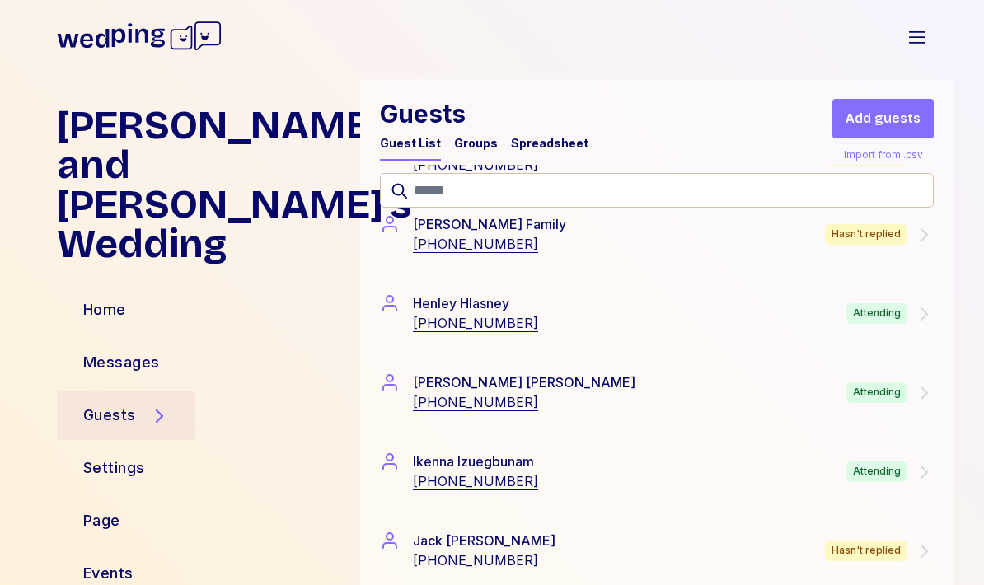
click at [909, 386] on div "Attending" at bounding box center [889, 392] width 87 height 21
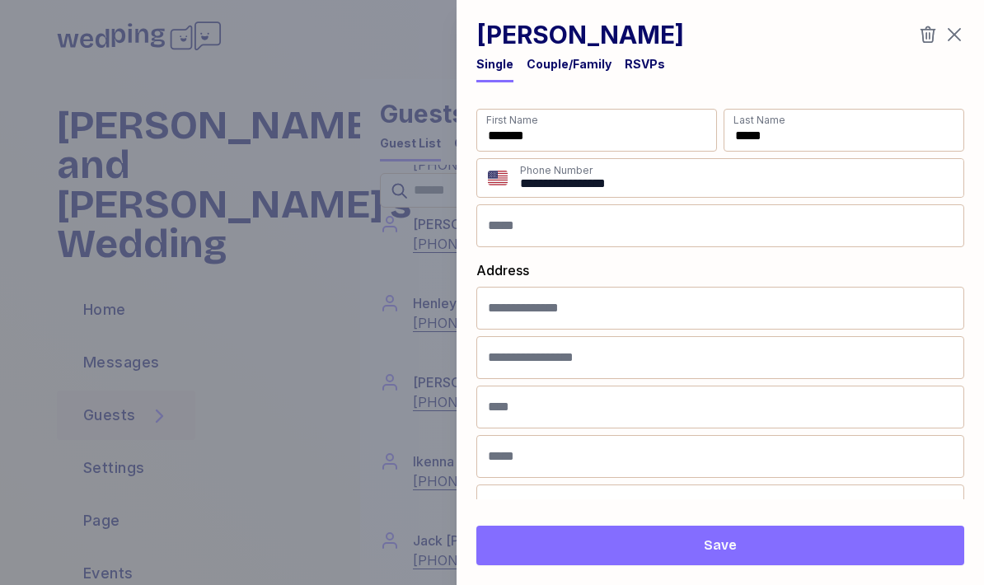
click at [625, 64] on div "RSVPs" at bounding box center [645, 64] width 40 height 16
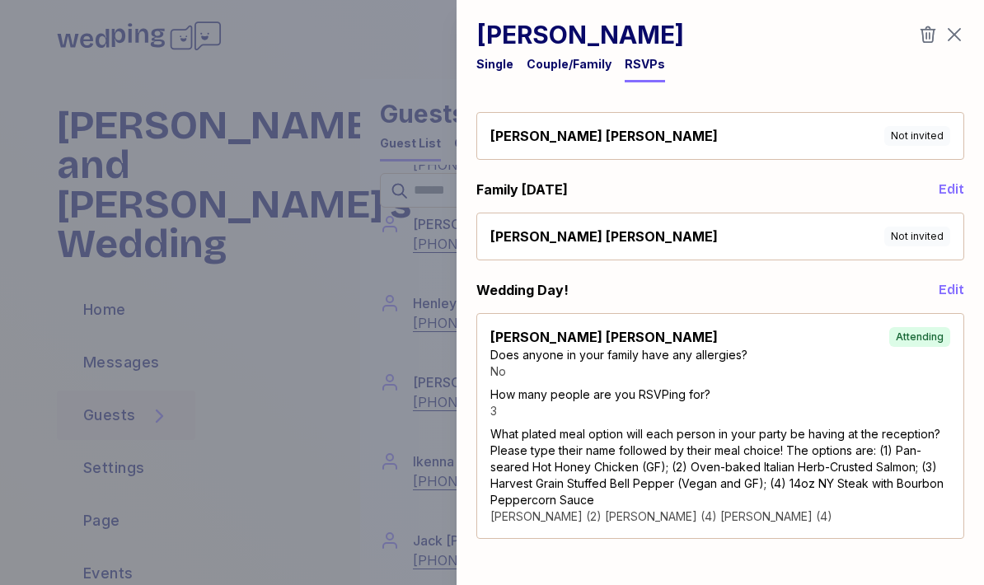
scroll to position [30, 0]
click at [953, 33] on icon "button" at bounding box center [954, 35] width 20 height 20
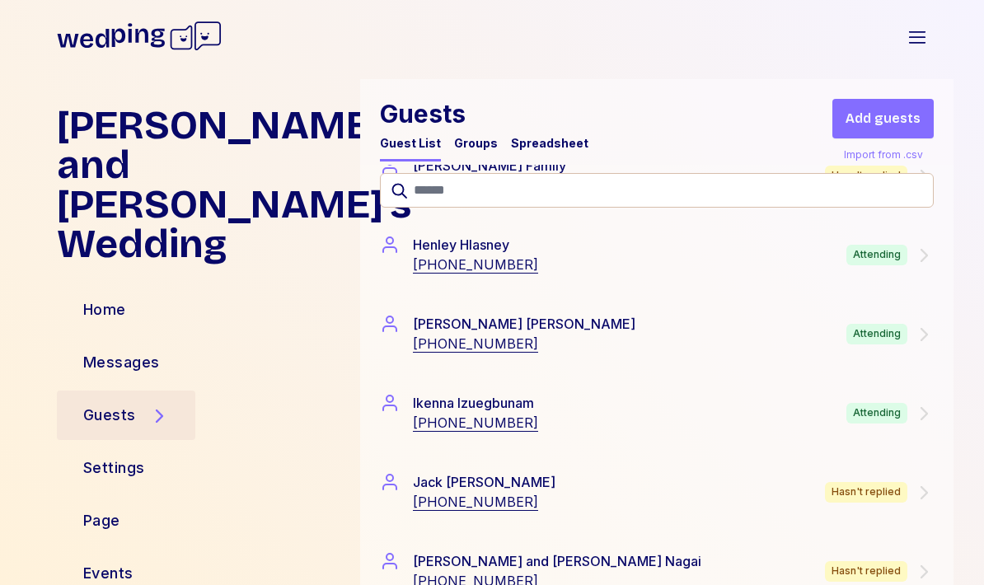
scroll to position [5090, 0]
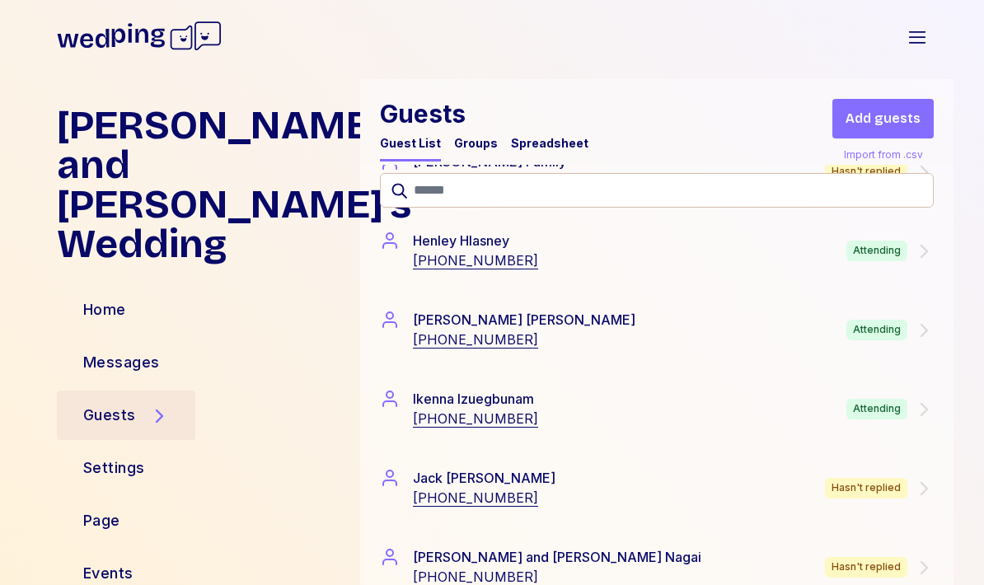
click at [855, 419] on div "Attending" at bounding box center [876, 409] width 61 height 21
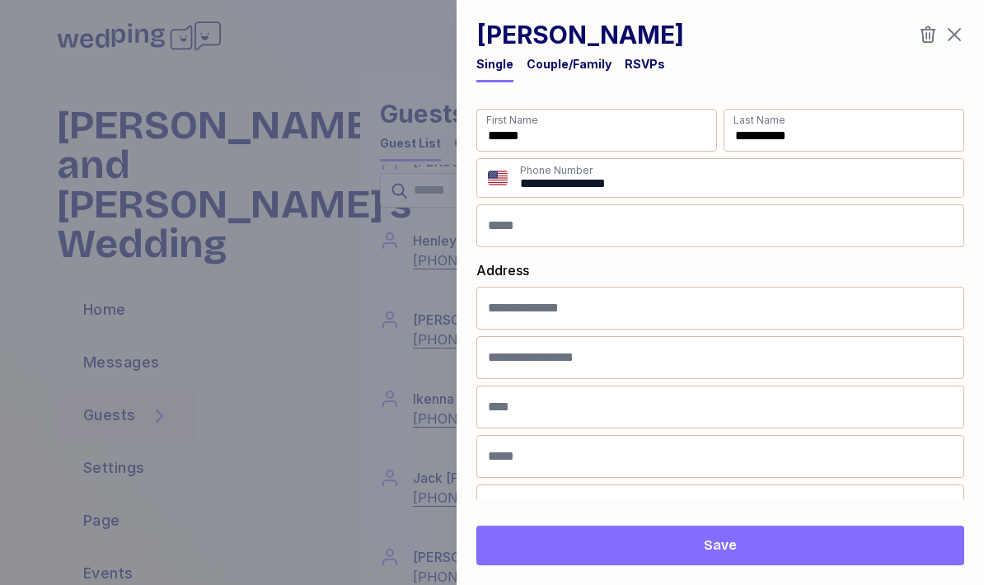
click at [647, 57] on div "RSVPs" at bounding box center [645, 64] width 40 height 16
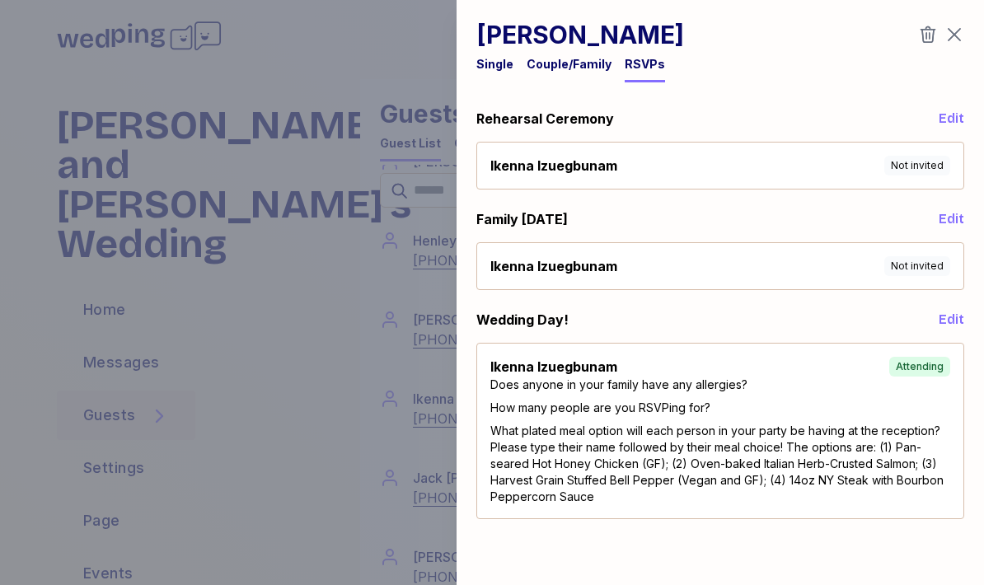
click at [953, 38] on icon "button" at bounding box center [954, 35] width 20 height 20
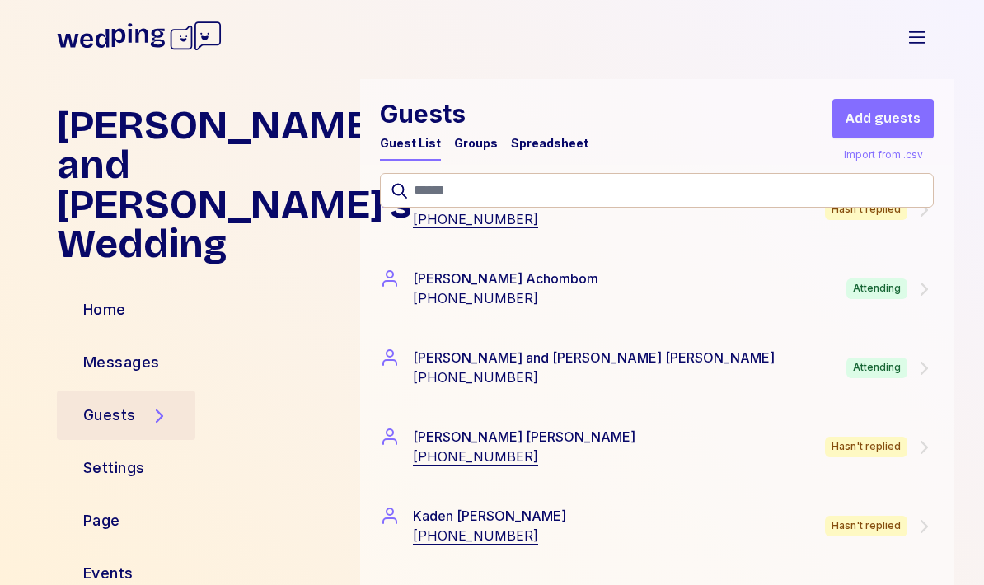
scroll to position [5842, 0]
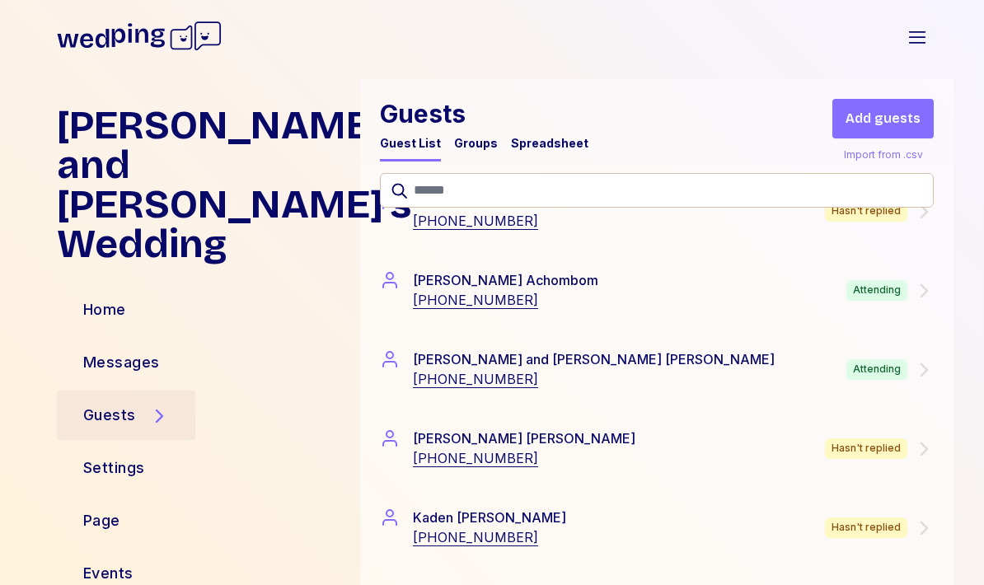
click at [909, 297] on div "Attending" at bounding box center [889, 290] width 87 height 21
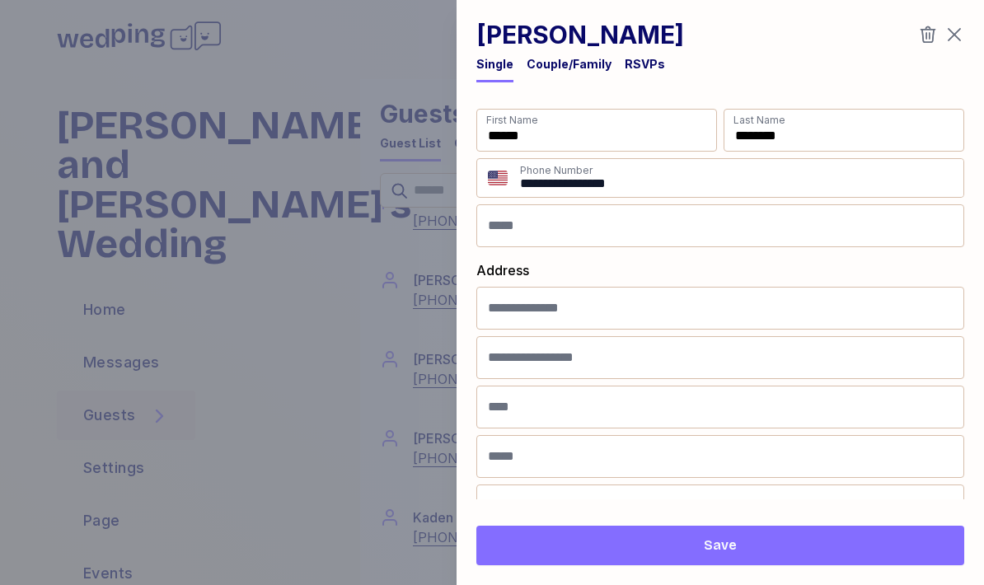
click at [639, 56] on div "RSVPs" at bounding box center [645, 64] width 40 height 16
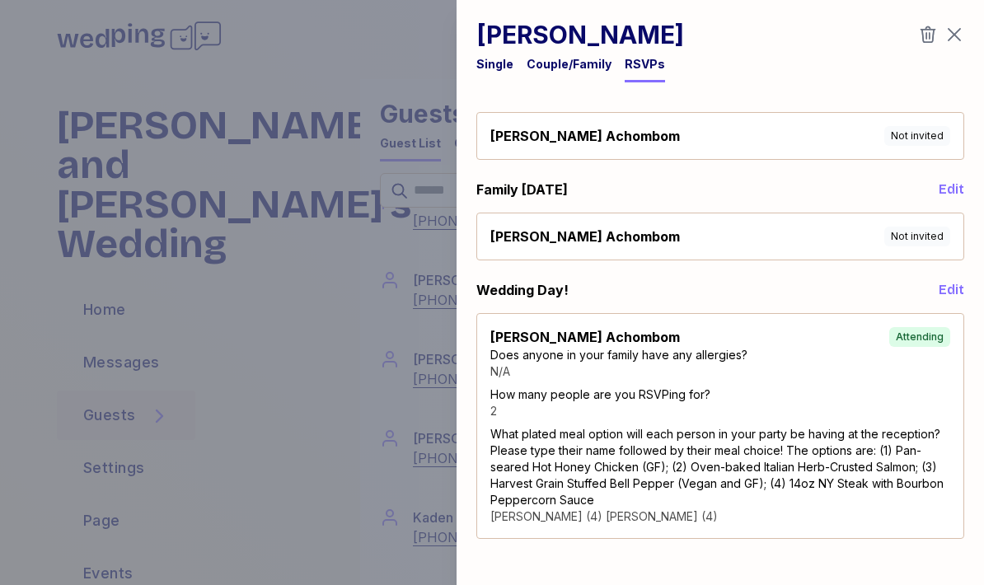
scroll to position [30, 0]
click at [957, 33] on icon "button" at bounding box center [954, 35] width 20 height 20
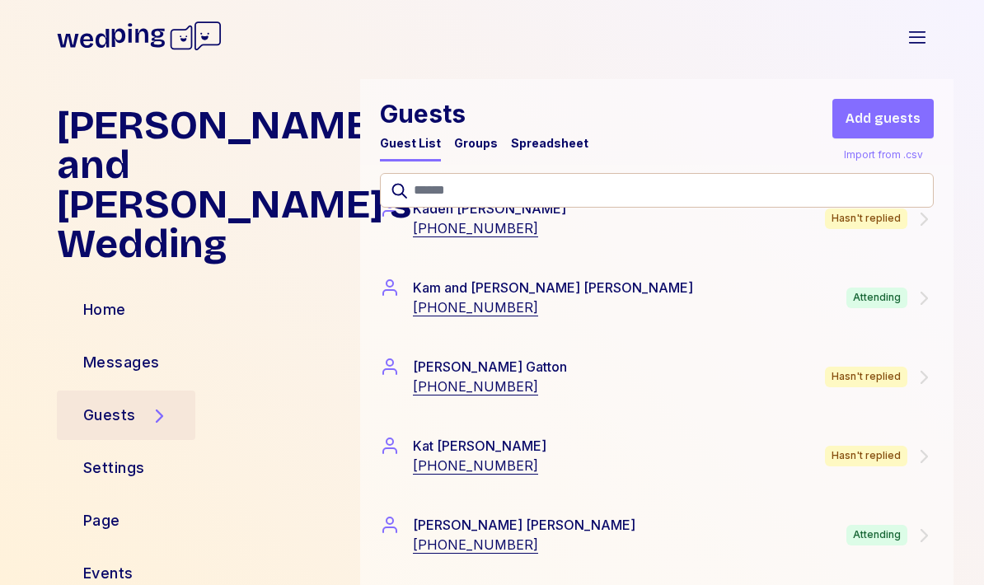
scroll to position [6161, 0]
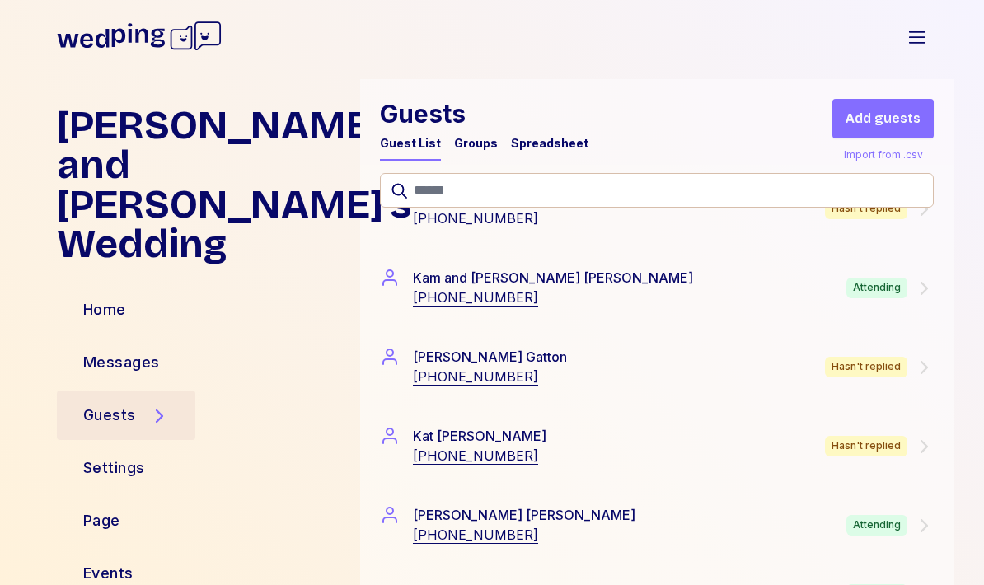
click at [891, 290] on div "Attending" at bounding box center [876, 288] width 61 height 21
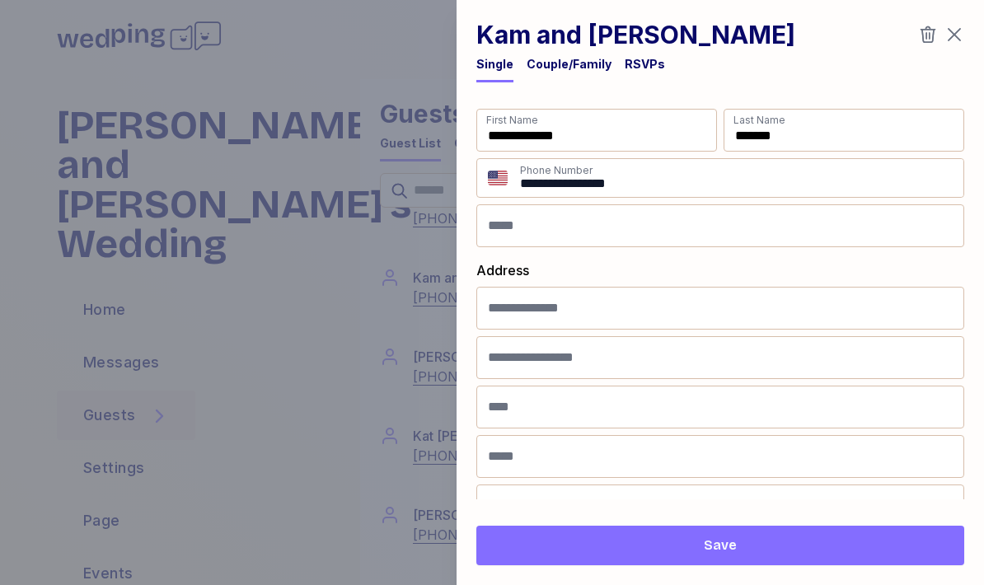
click at [647, 59] on div "RSVPs" at bounding box center [645, 64] width 40 height 16
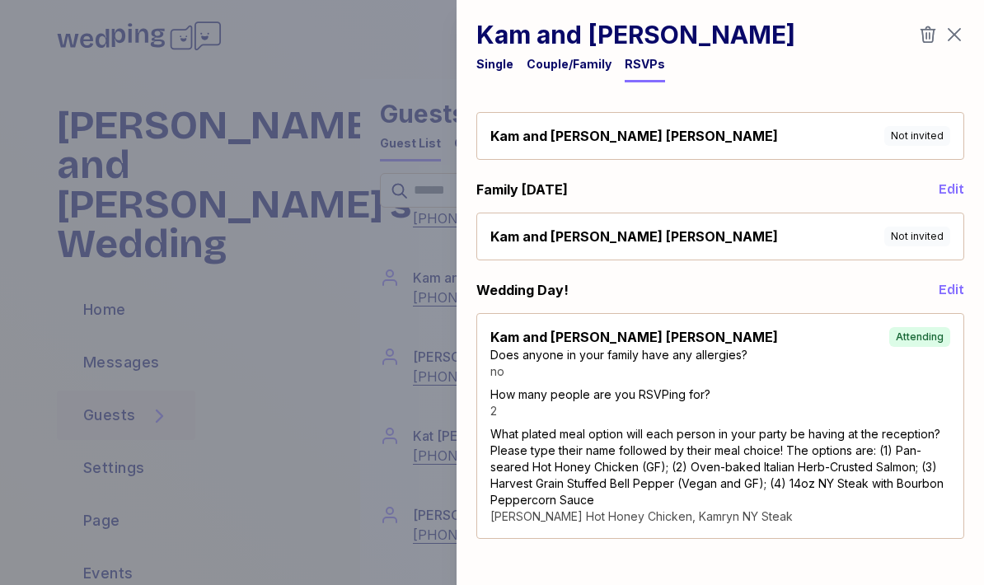
scroll to position [30, 0]
click at [955, 38] on icon "button" at bounding box center [954, 35] width 20 height 20
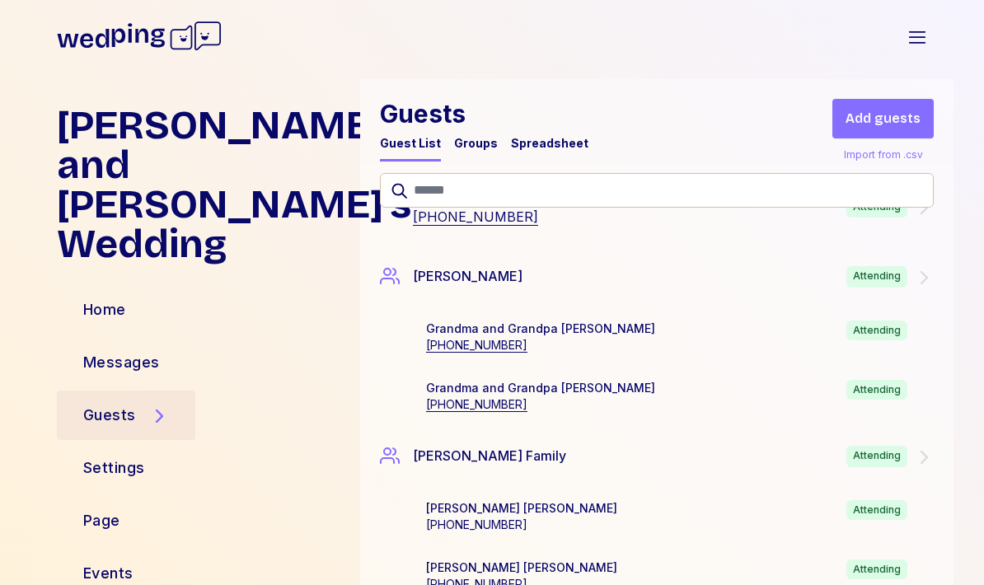
scroll to position [6481, 0]
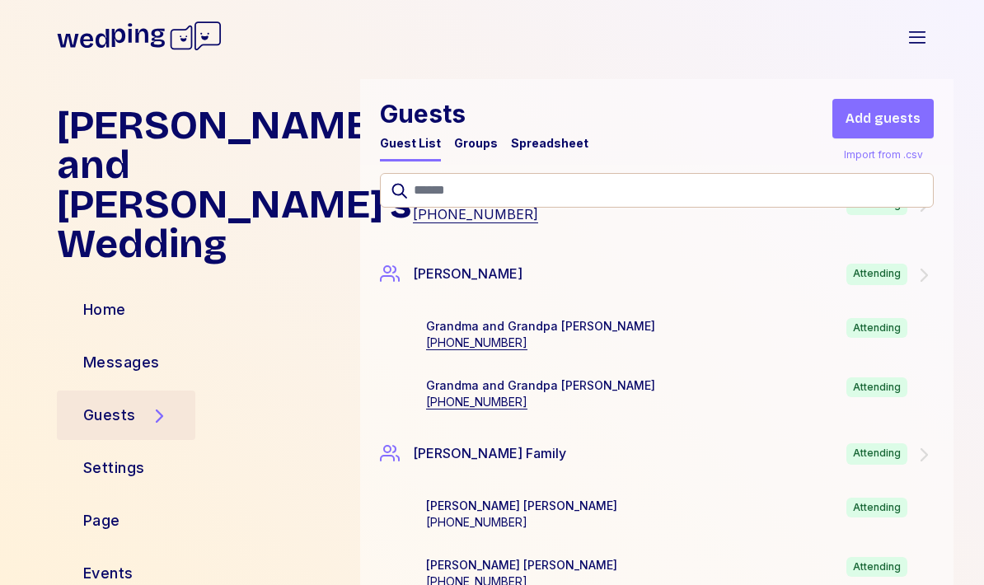
click at [914, 266] on icon at bounding box center [924, 275] width 20 height 20
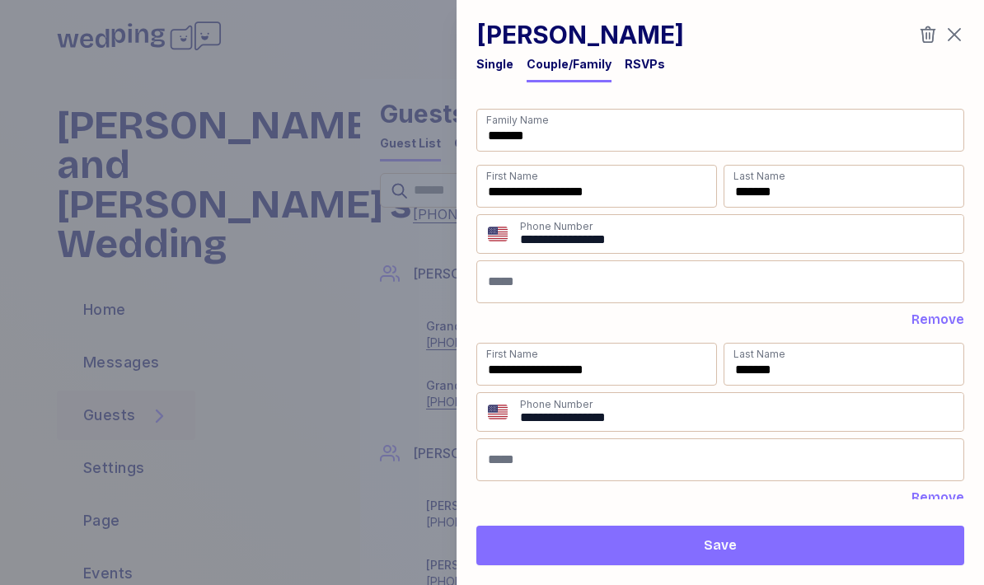
click at [639, 59] on div "RSVPs" at bounding box center [645, 64] width 40 height 16
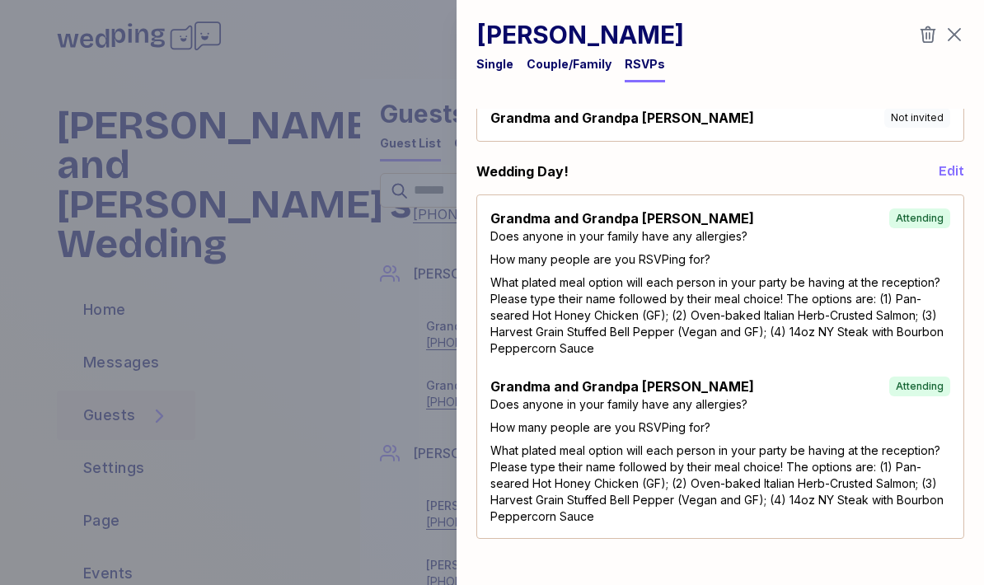
scroll to position [227, 0]
click at [951, 35] on icon "button" at bounding box center [954, 35] width 20 height 20
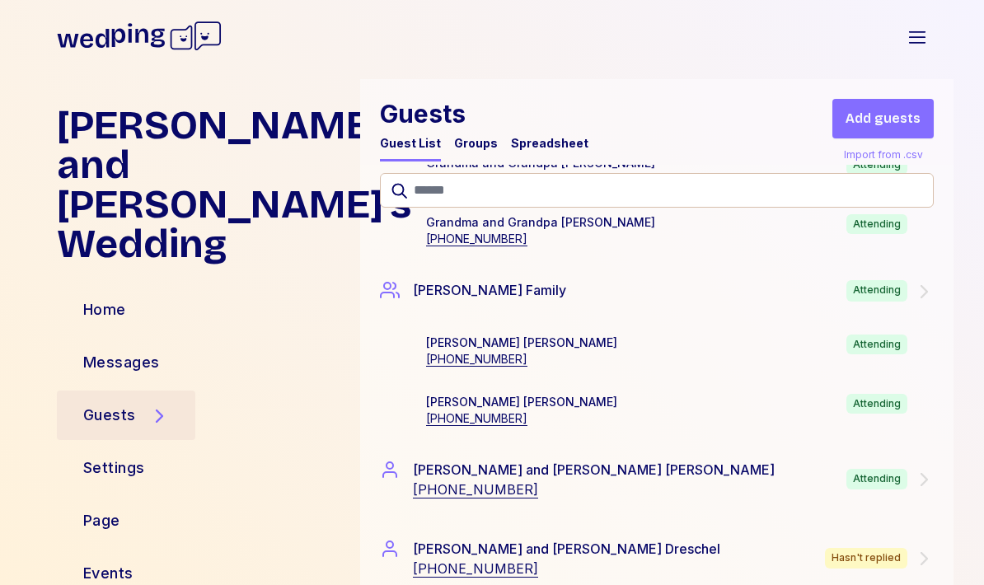
scroll to position [6638, 0]
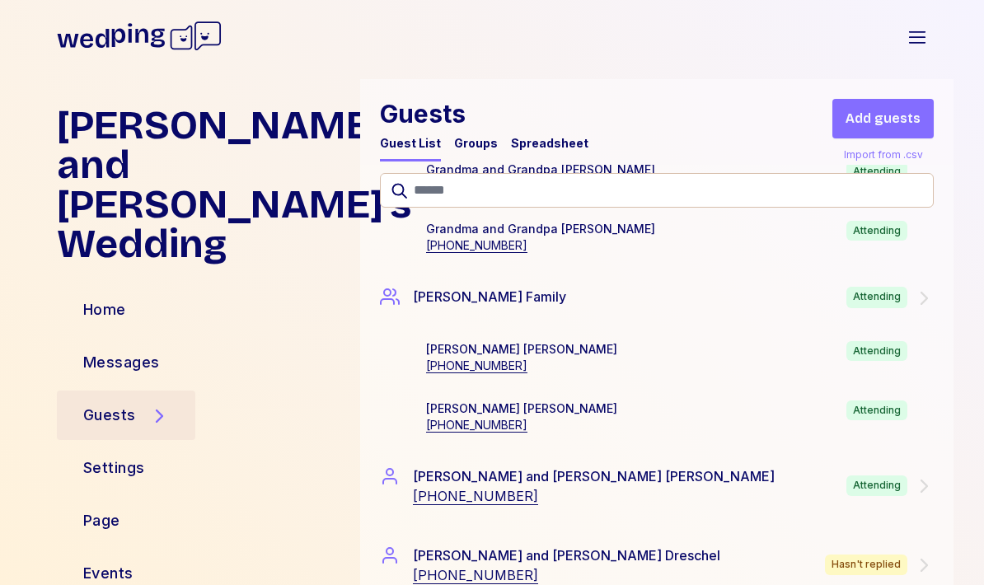
click at [911, 305] on div "Attending" at bounding box center [889, 297] width 87 height 21
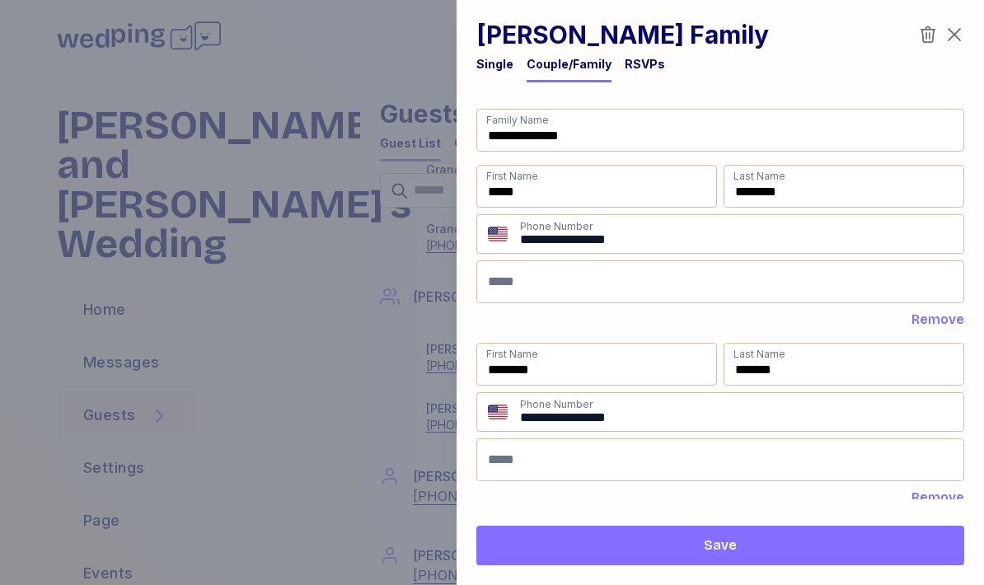
click at [642, 60] on div "RSVPs" at bounding box center [645, 64] width 40 height 16
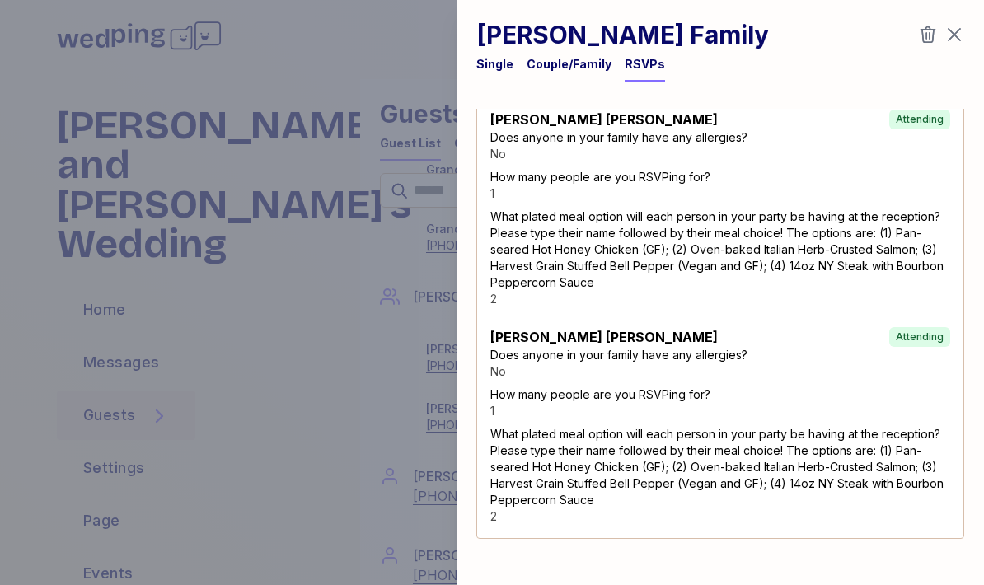
scroll to position [326, 0]
click at [962, 31] on icon "button" at bounding box center [954, 35] width 20 height 20
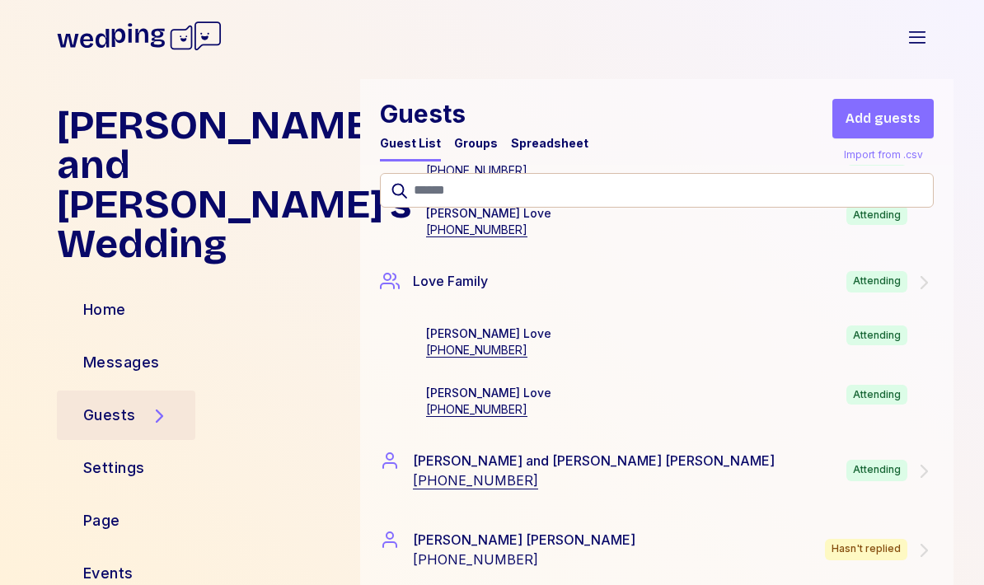
scroll to position [8298, 0]
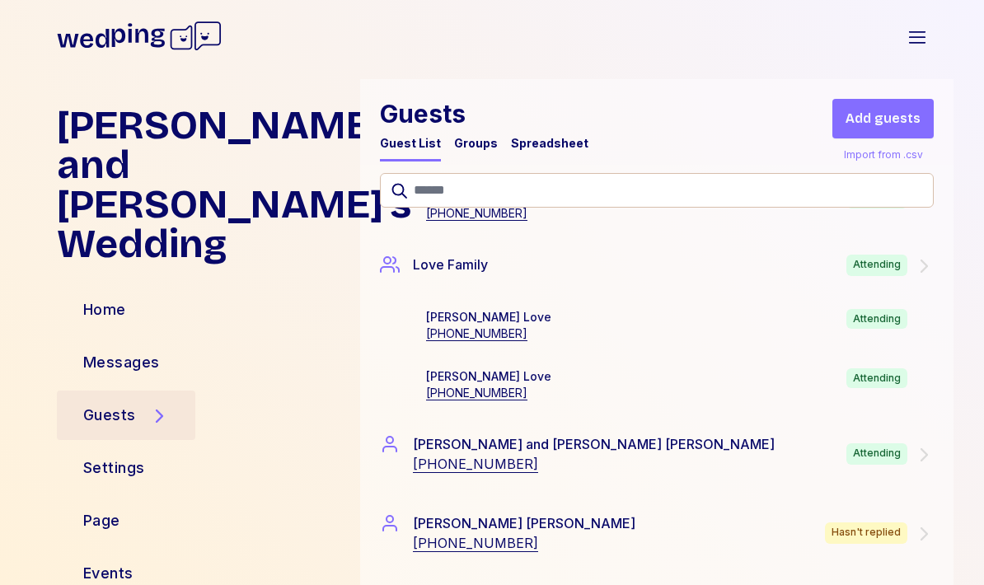
click at [909, 278] on div "Love Family Attending" at bounding box center [656, 265] width 593 height 61
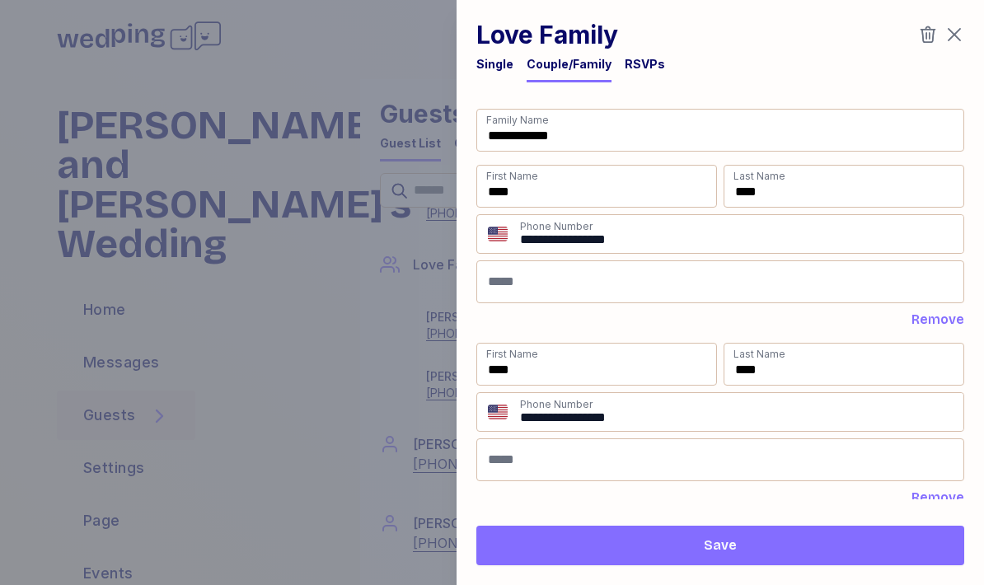
click at [642, 56] on div "RSVPs" at bounding box center [645, 64] width 40 height 16
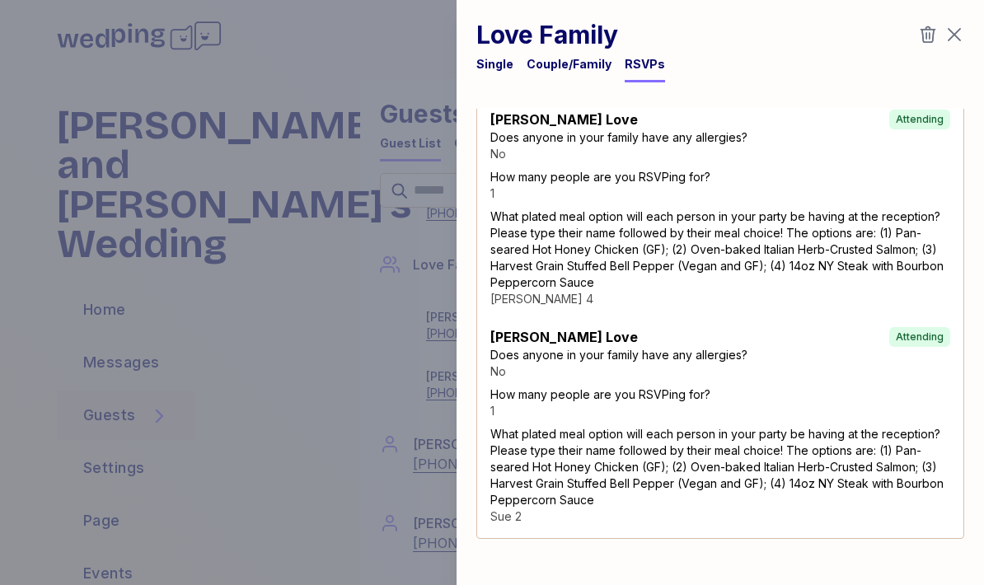
scroll to position [326, 0]
click at [952, 38] on icon "button" at bounding box center [954, 35] width 20 height 20
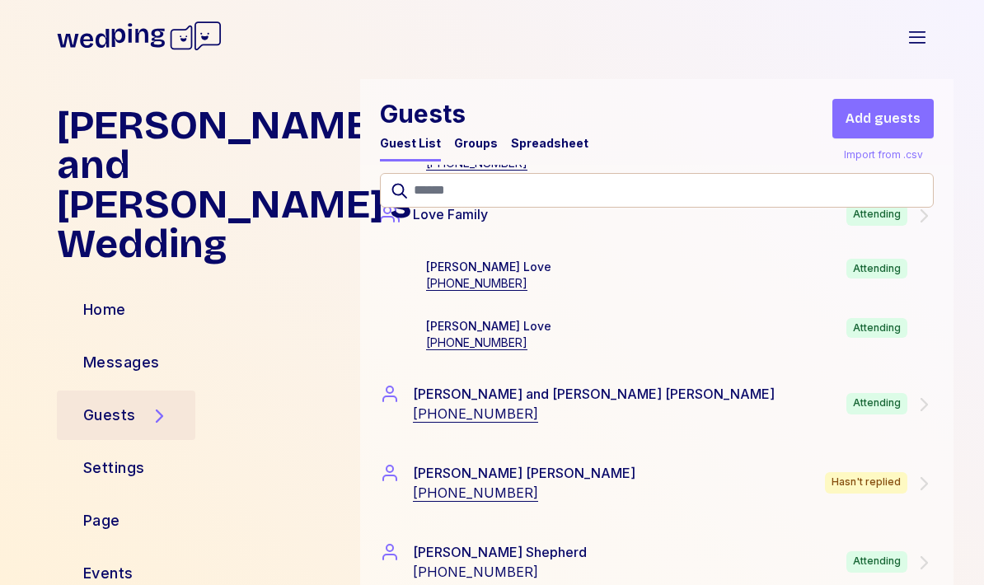
scroll to position [8350, 0]
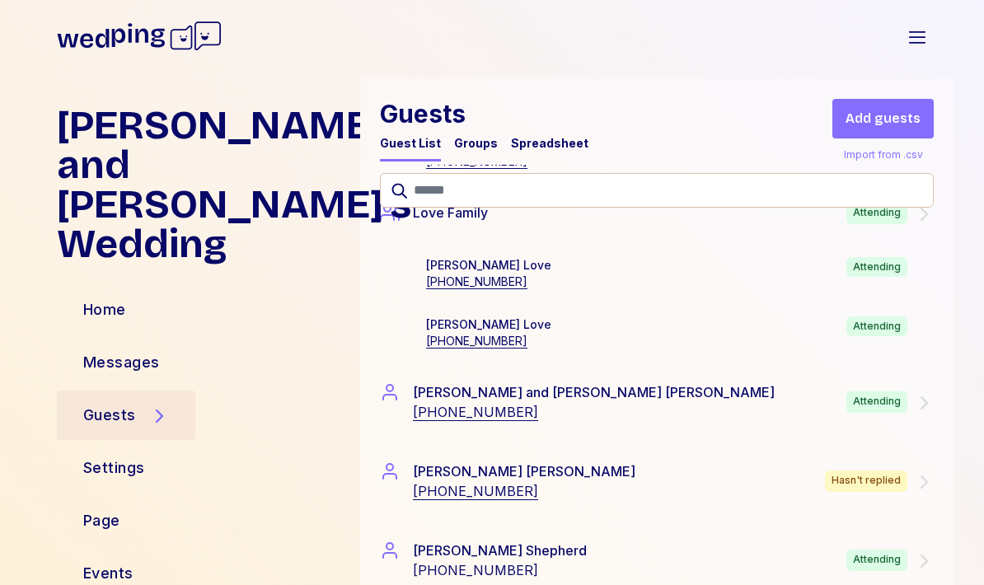
click at [862, 409] on div "Attending" at bounding box center [876, 401] width 61 height 21
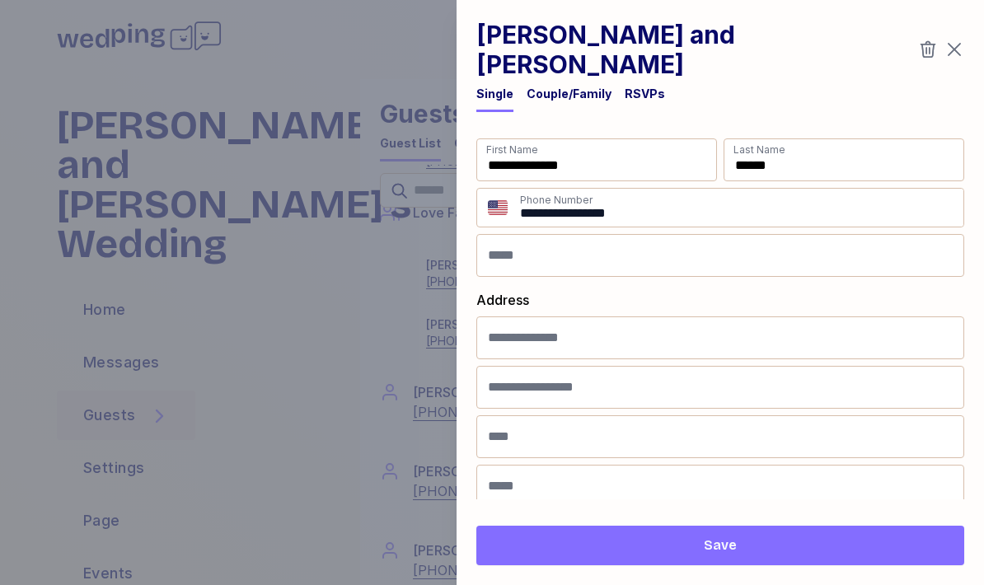
click at [648, 86] on div "RSVPs" at bounding box center [645, 94] width 40 height 16
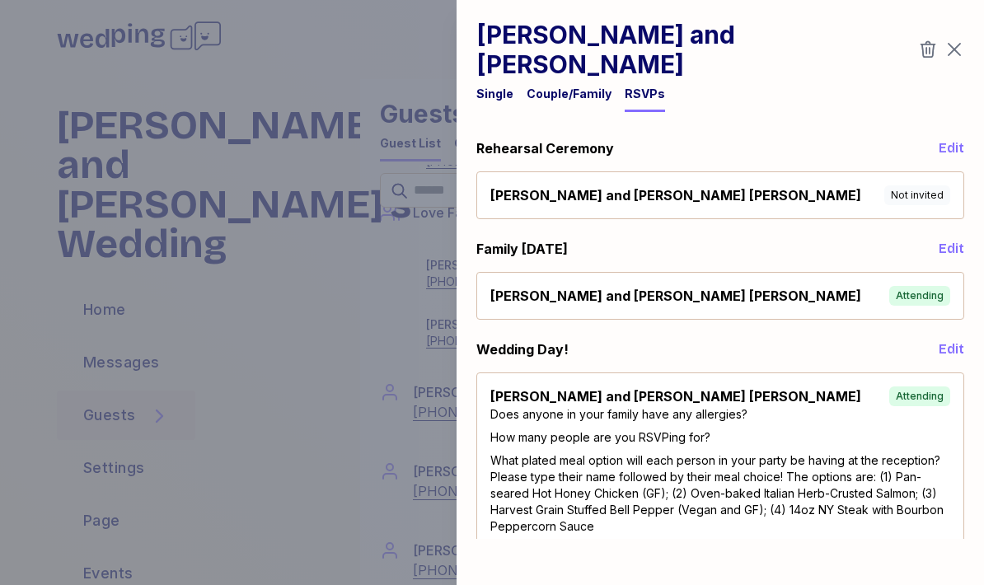
click at [951, 44] on icon "button" at bounding box center [954, 50] width 13 height 13
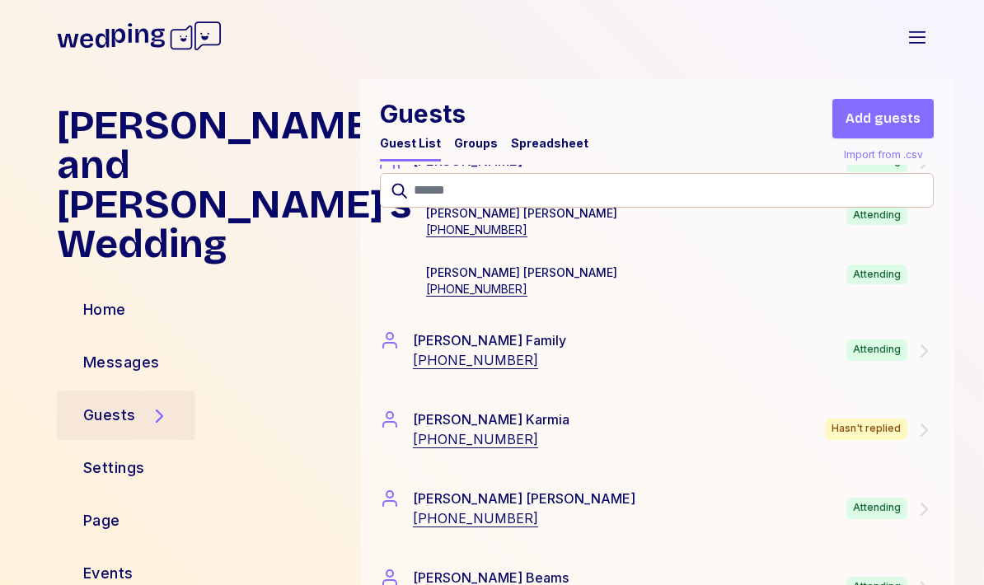
scroll to position [9158, 0]
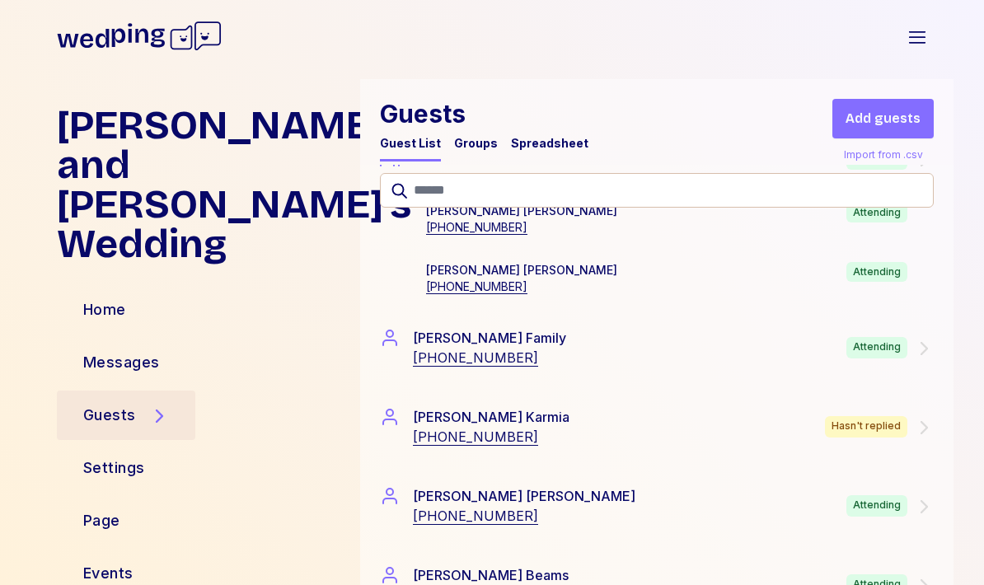
click at [893, 355] on div "Attending" at bounding box center [876, 347] width 61 height 21
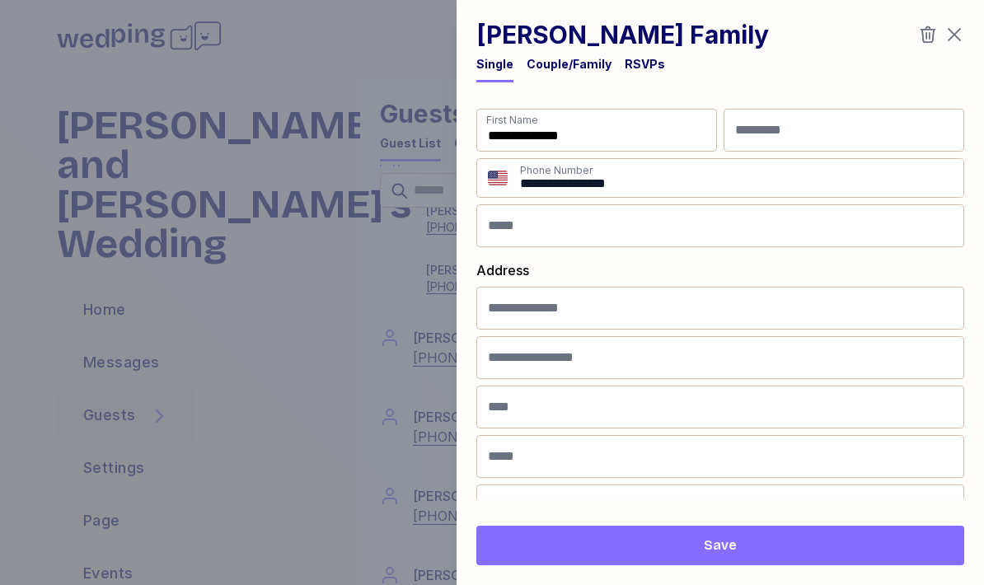
click at [638, 63] on div "RSVPs" at bounding box center [645, 64] width 40 height 16
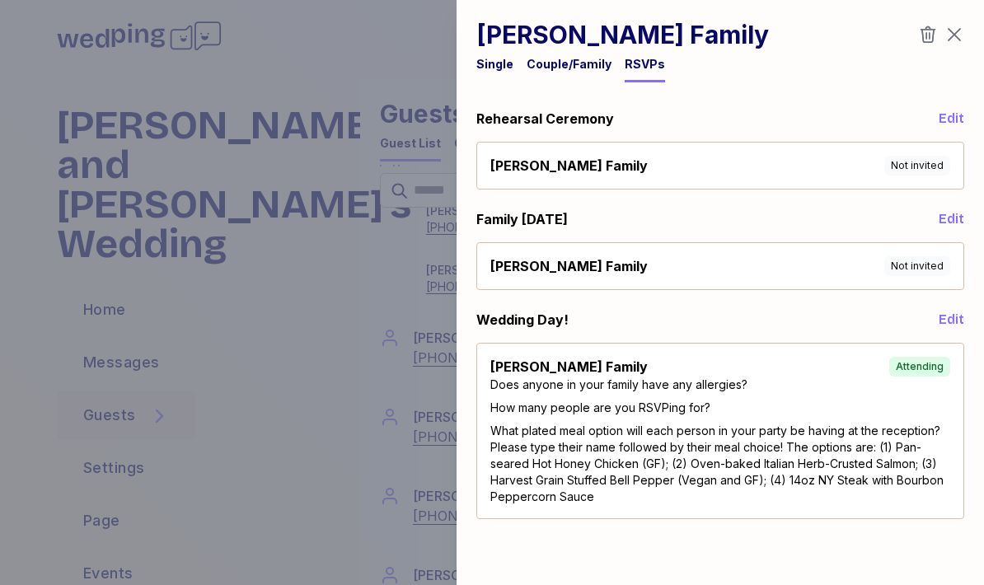
click at [953, 41] on icon "button" at bounding box center [954, 35] width 20 height 20
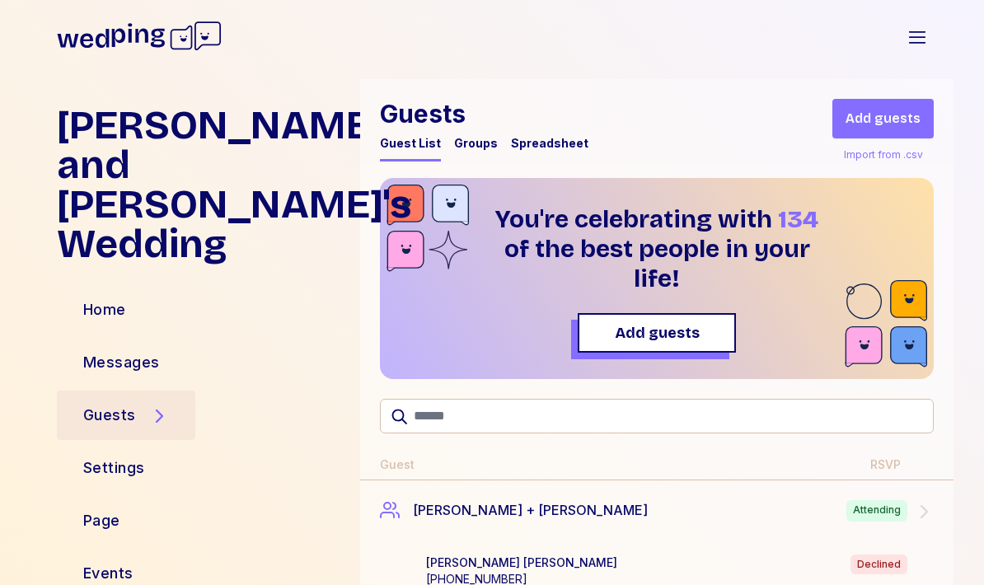
scroll to position [0, 0]
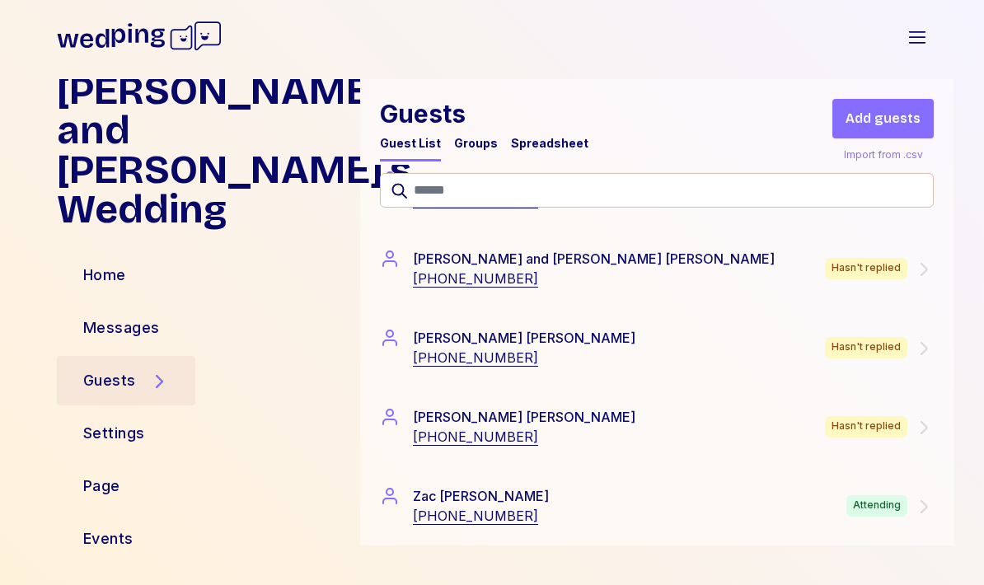
scroll to position [10881, 0]
